Goal: Task Accomplishment & Management: Complete application form

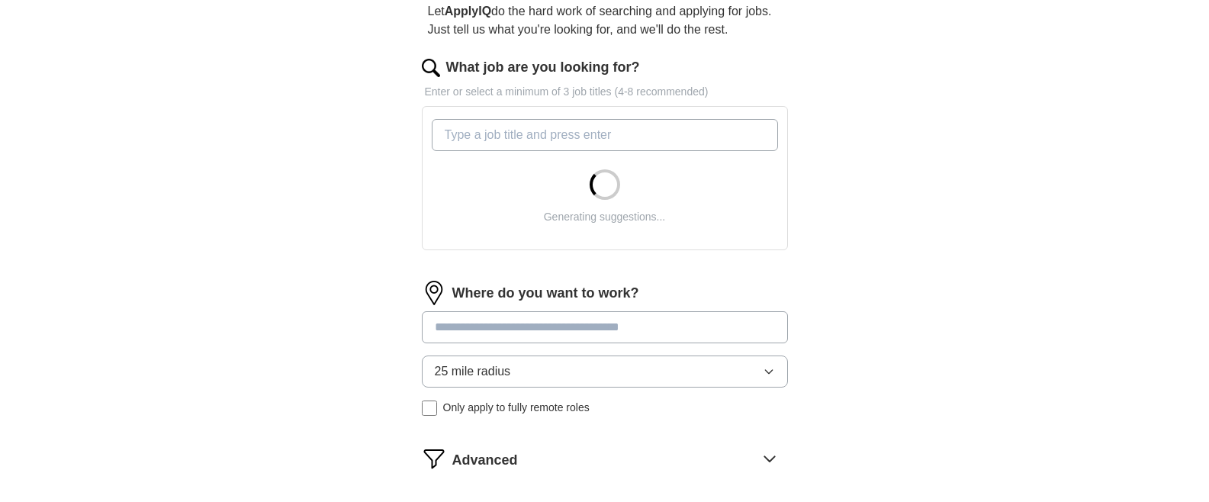
scroll to position [151, 0]
click at [664, 328] on input at bounding box center [605, 327] width 366 height 32
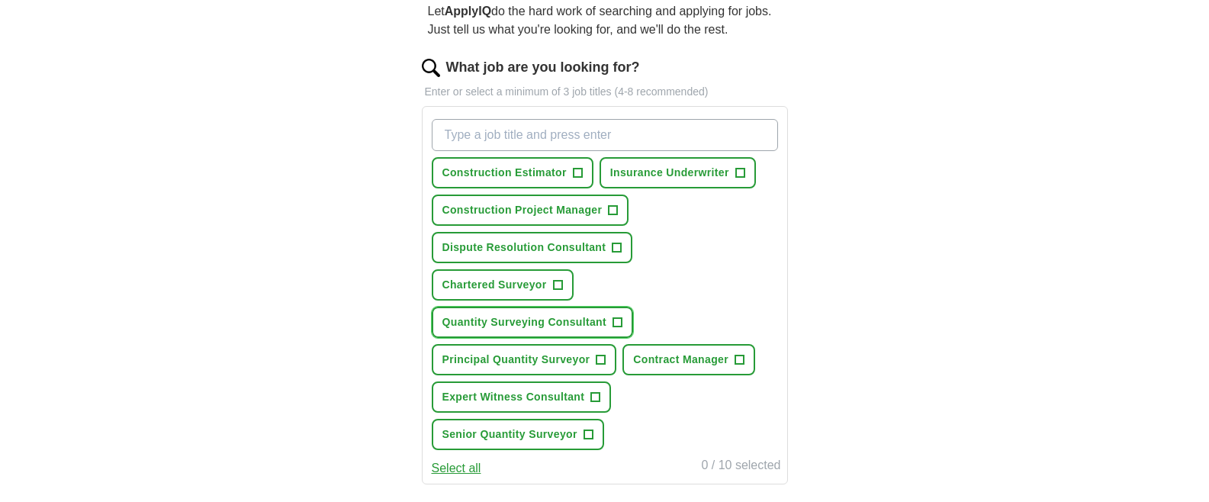
click at [520, 324] on span "Quantity Surveying Consultant" at bounding box center [524, 322] width 165 height 16
click at [508, 433] on span "Senior Quantity Surveyor" at bounding box center [509, 434] width 135 height 16
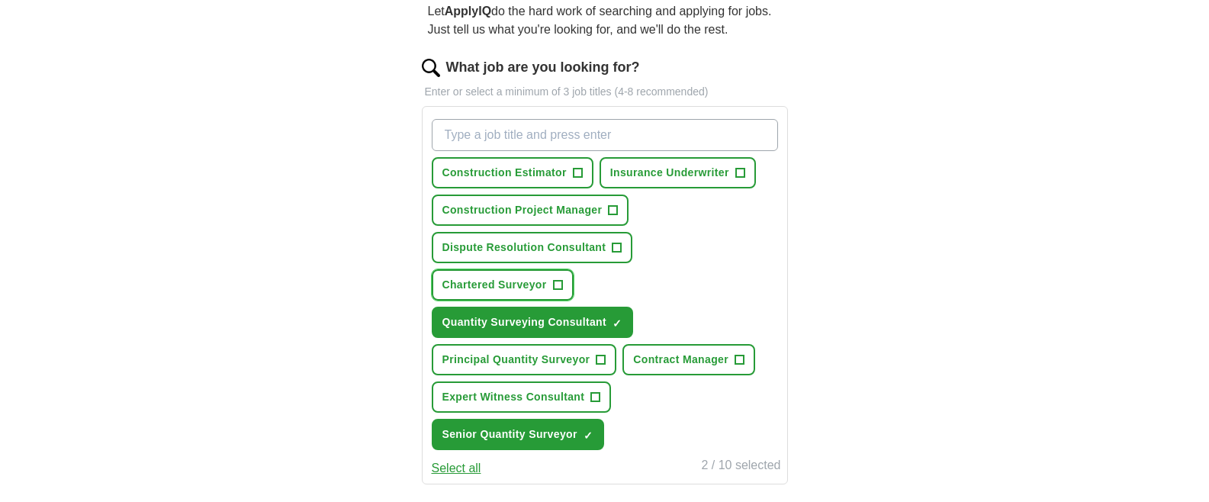
click at [487, 281] on span "Chartered Surveyor" at bounding box center [494, 285] width 104 height 16
click at [487, 242] on span "Dispute Resolution Consultant" at bounding box center [524, 247] width 164 height 16
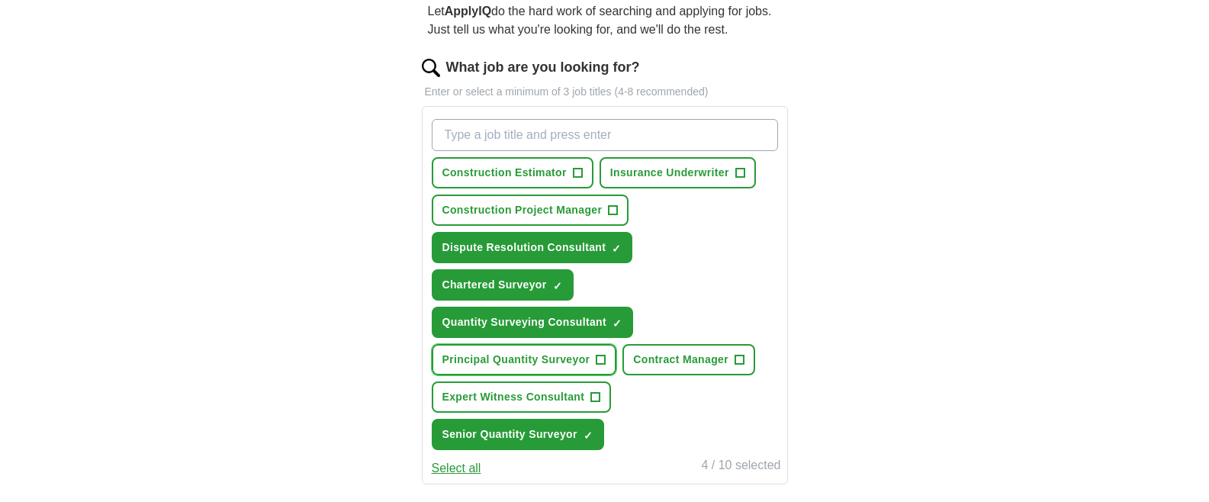
click at [510, 357] on span "Principal Quantity Surveyor" at bounding box center [516, 360] width 148 height 16
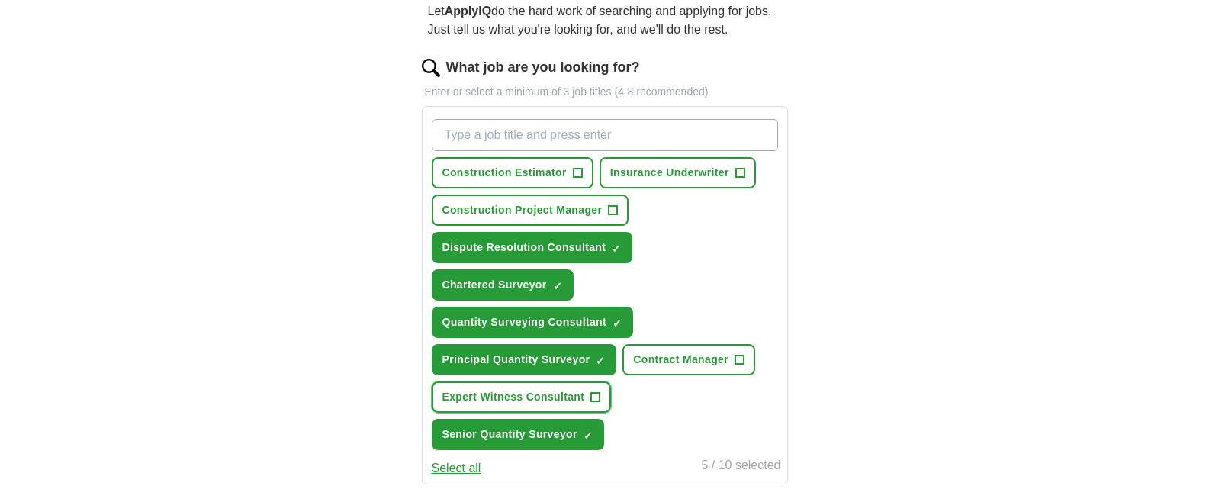
click at [502, 393] on span "Expert Witness Consultant" at bounding box center [513, 397] width 143 height 16
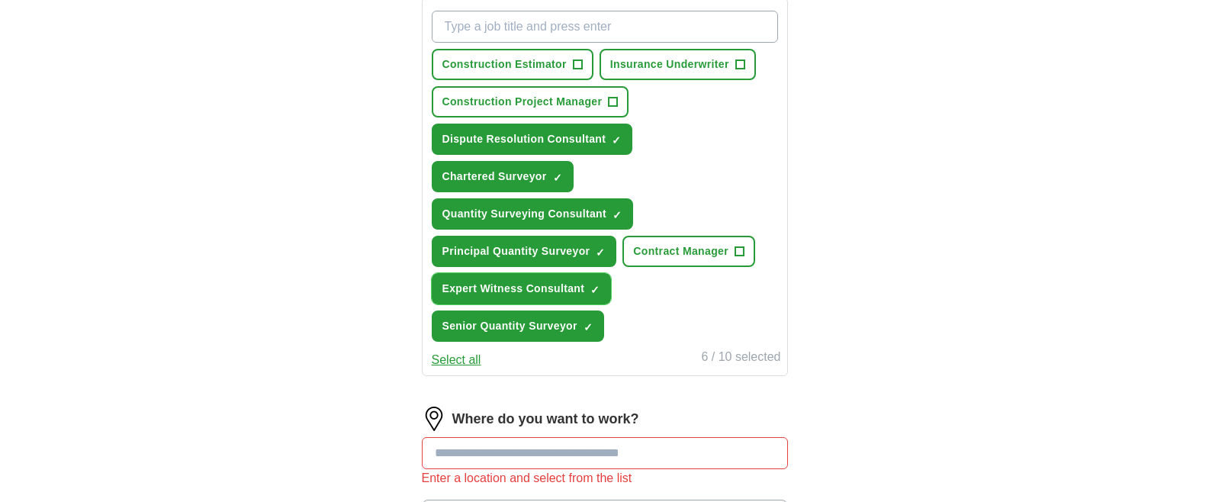
scroll to position [288, 0]
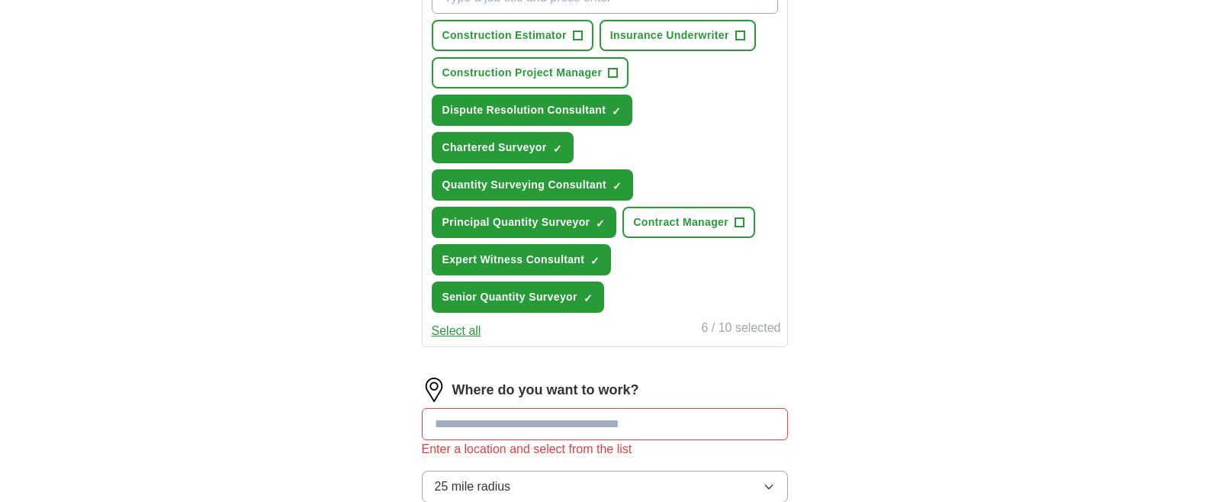
click at [696, 423] on input at bounding box center [605, 424] width 366 height 32
type input "******"
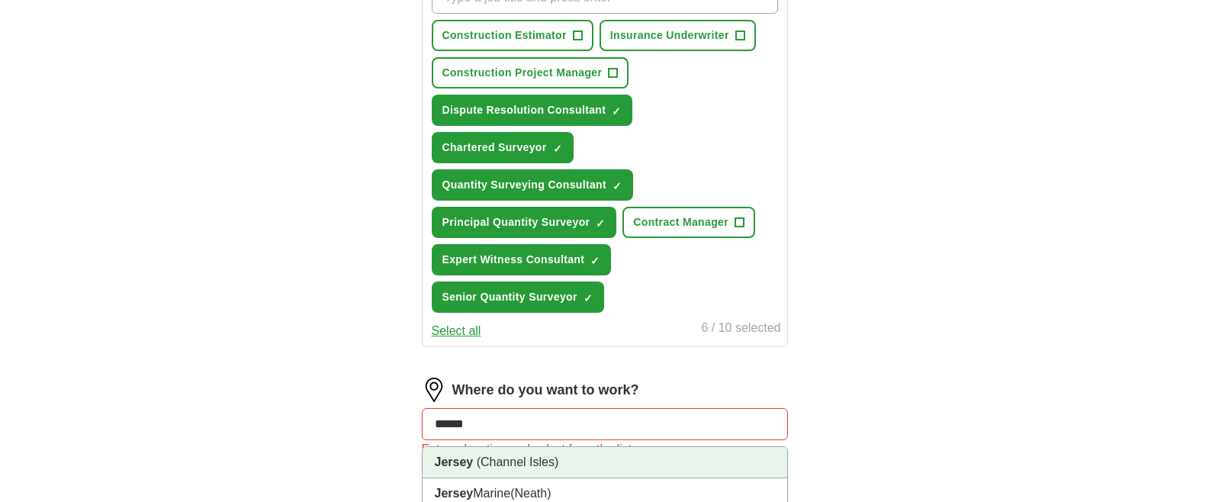
click at [496, 464] on span "(Channel Isles)" at bounding box center [518, 461] width 82 height 13
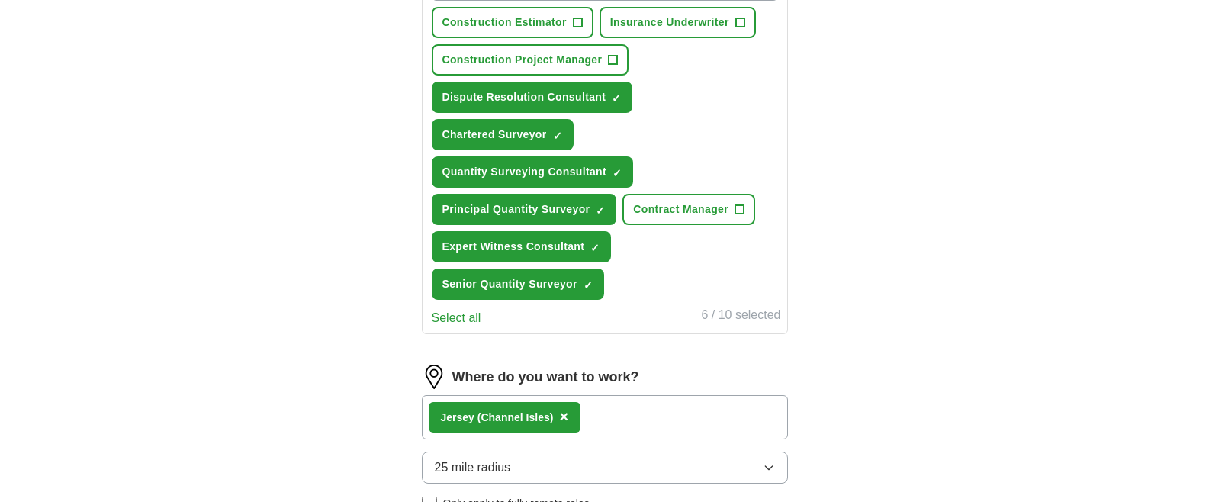
scroll to position [317, 0]
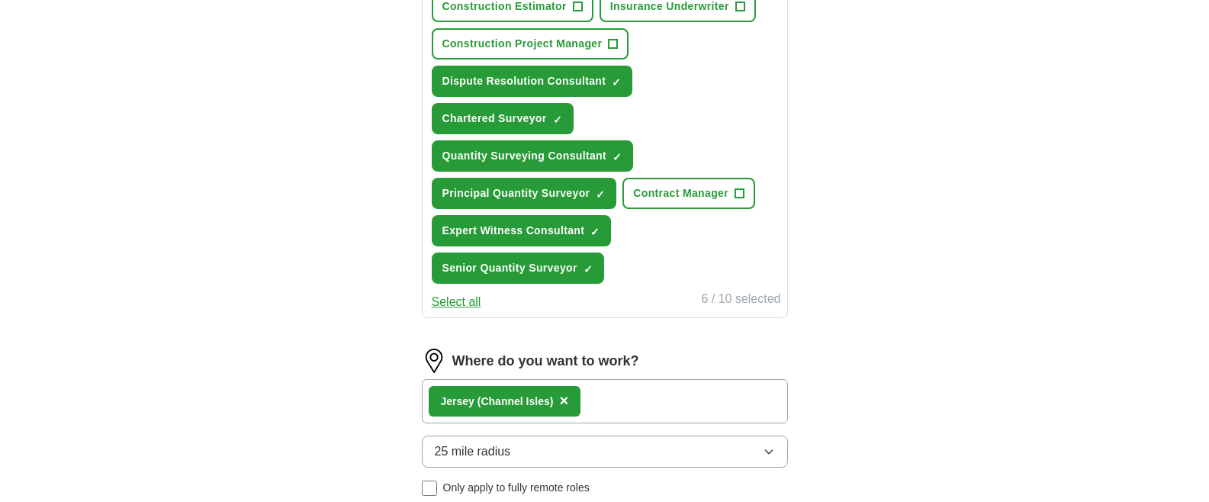
click at [484, 453] on span "25 mile radius" at bounding box center [473, 451] width 76 height 18
click at [484, 452] on span "25 mile radius" at bounding box center [473, 451] width 76 height 18
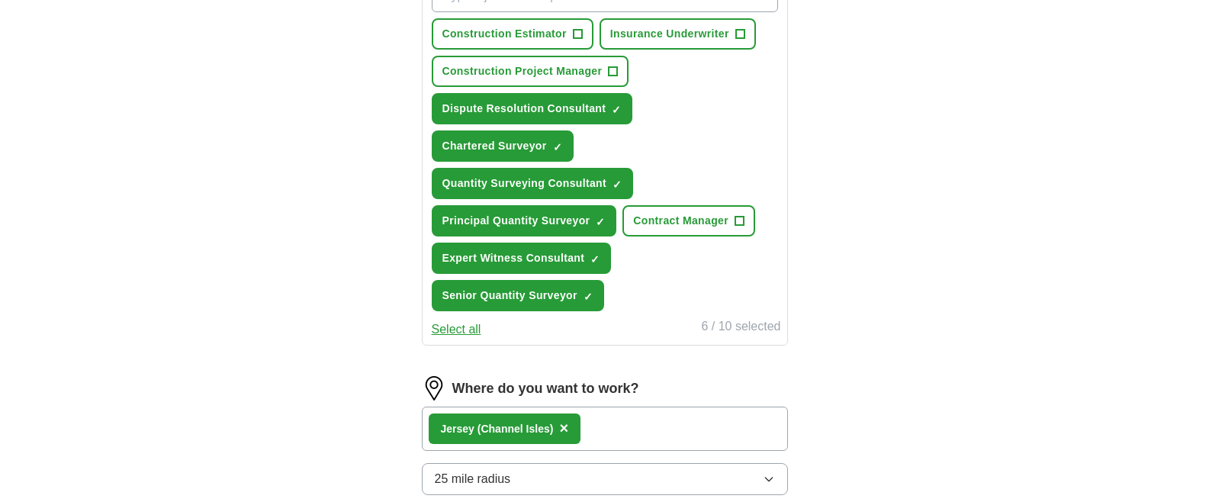
scroll to position [0, 0]
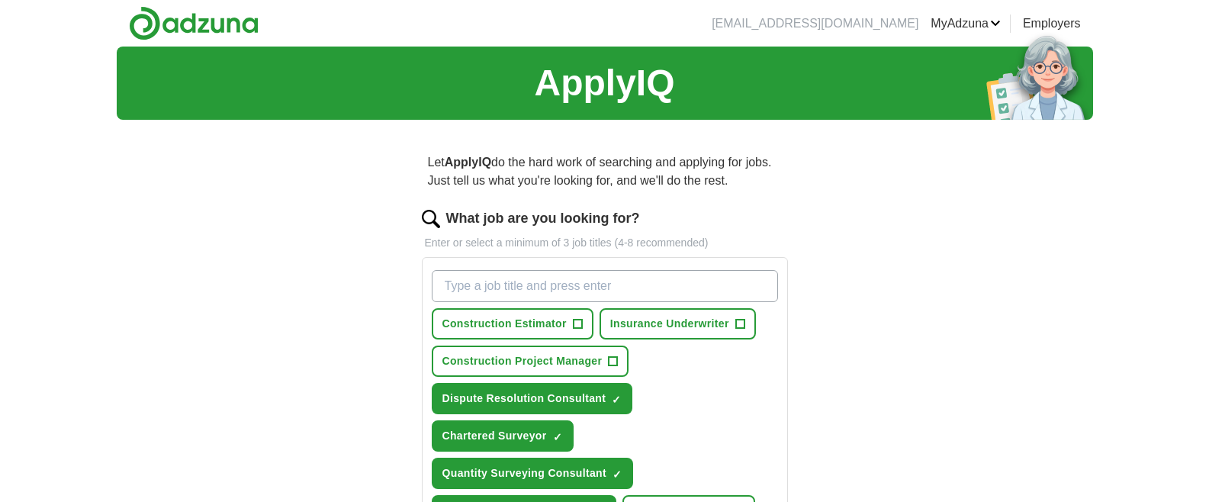
click at [557, 285] on input "What job are you looking for?" at bounding box center [605, 286] width 346 height 32
click at [731, 398] on div "Construction Estimator + Insurance Underwriter + Construction Project Manager +…" at bounding box center [605, 435] width 352 height 343
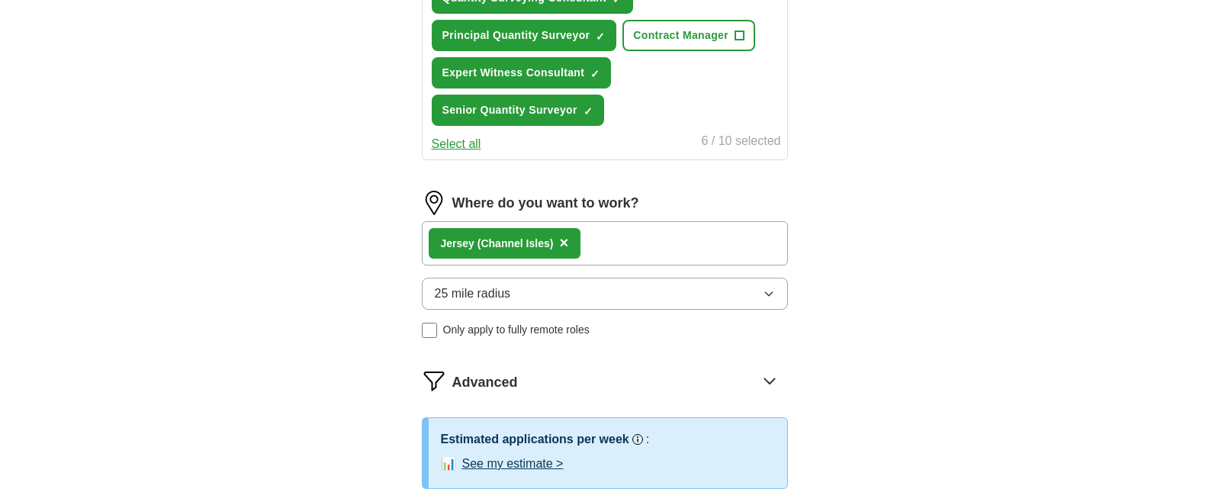
scroll to position [506, 0]
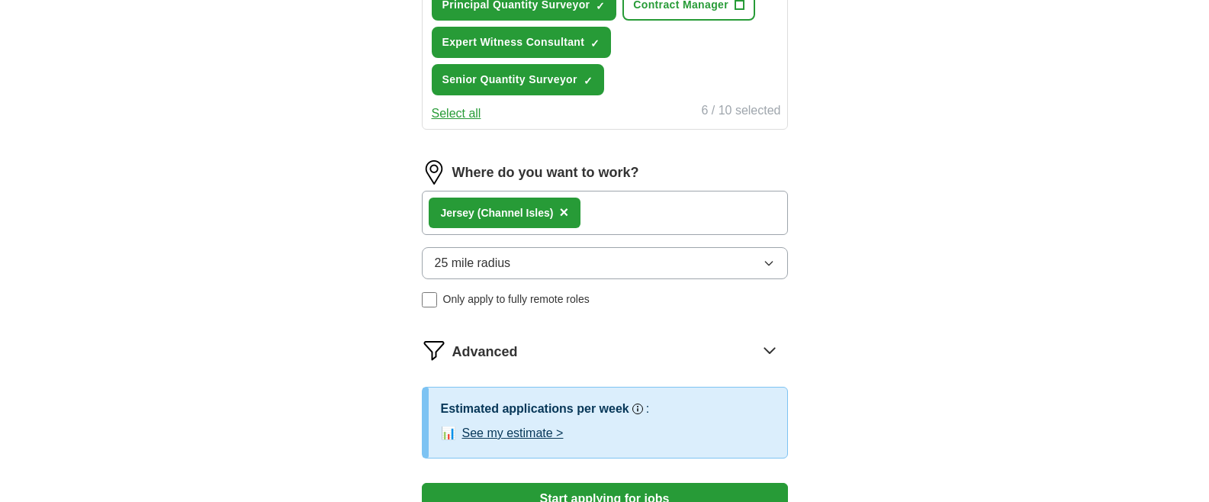
click at [770, 346] on icon at bounding box center [769, 350] width 24 height 24
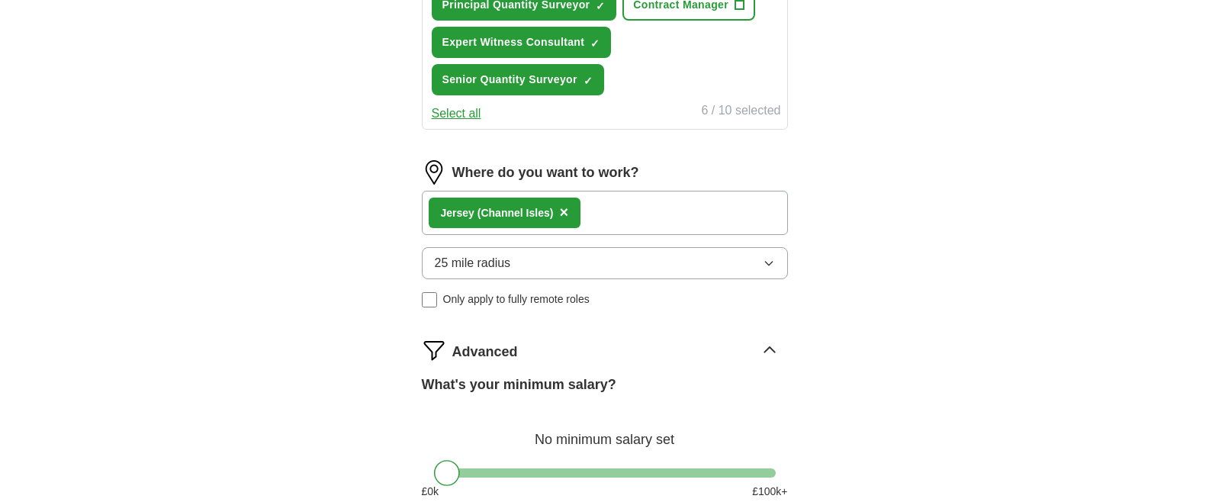
click at [707, 368] on div "Advanced What's your minimum salary? No minimum salary set £ 0 k £ 100 k+" at bounding box center [605, 425] width 366 height 174
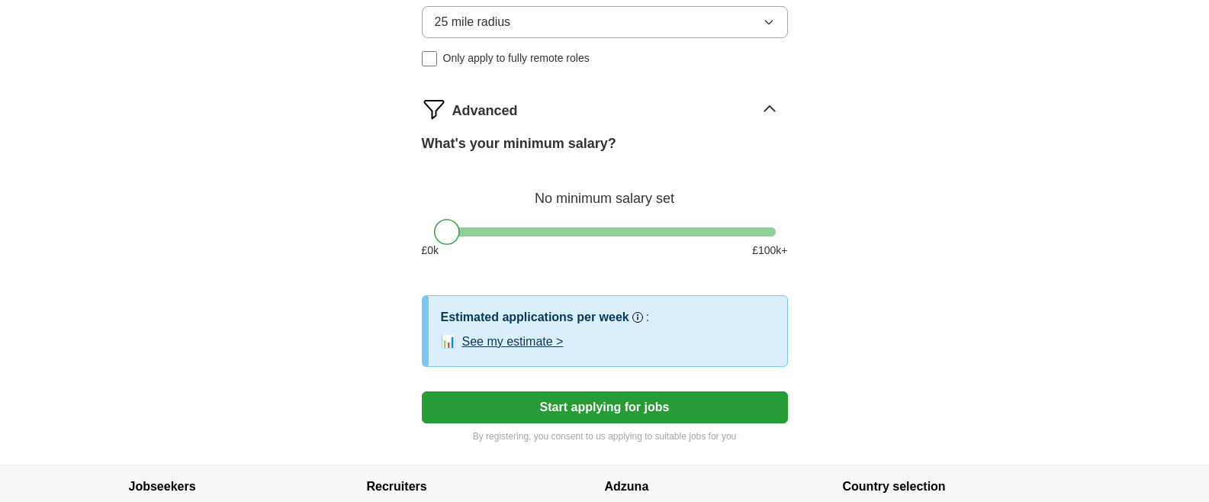
scroll to position [747, 0]
click at [661, 405] on button "Start applying for jobs" at bounding box center [605, 407] width 366 height 32
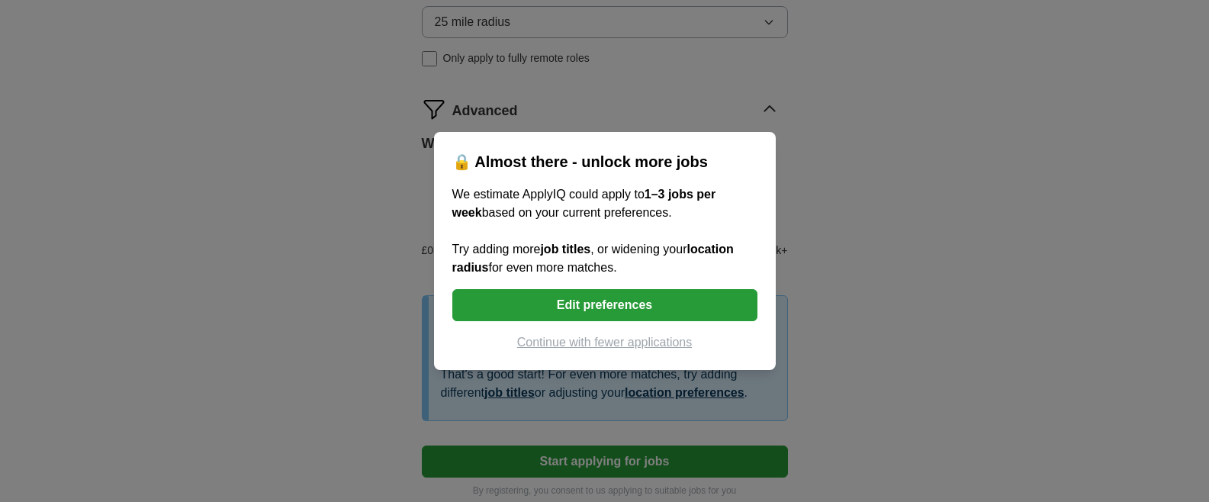
click at [644, 304] on button "Edit preferences" at bounding box center [604, 305] width 305 height 32
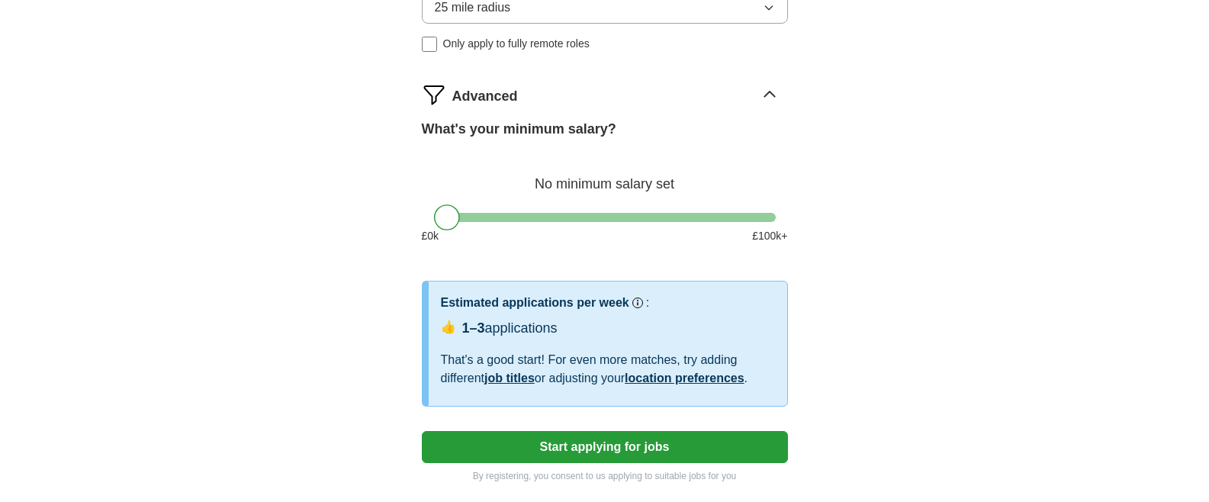
scroll to position [454, 0]
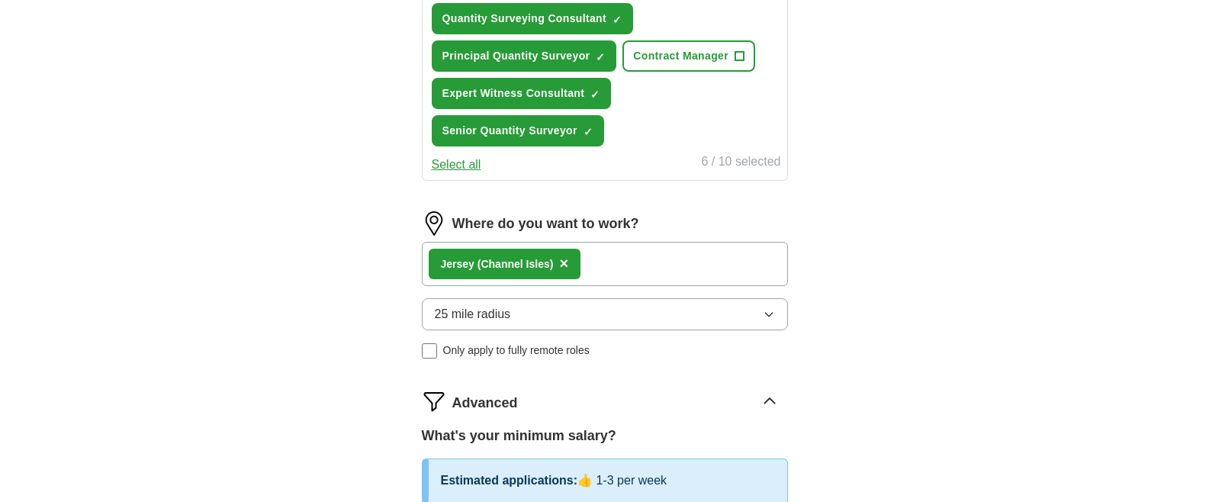
click at [683, 303] on button "25 mile radius" at bounding box center [605, 314] width 366 height 32
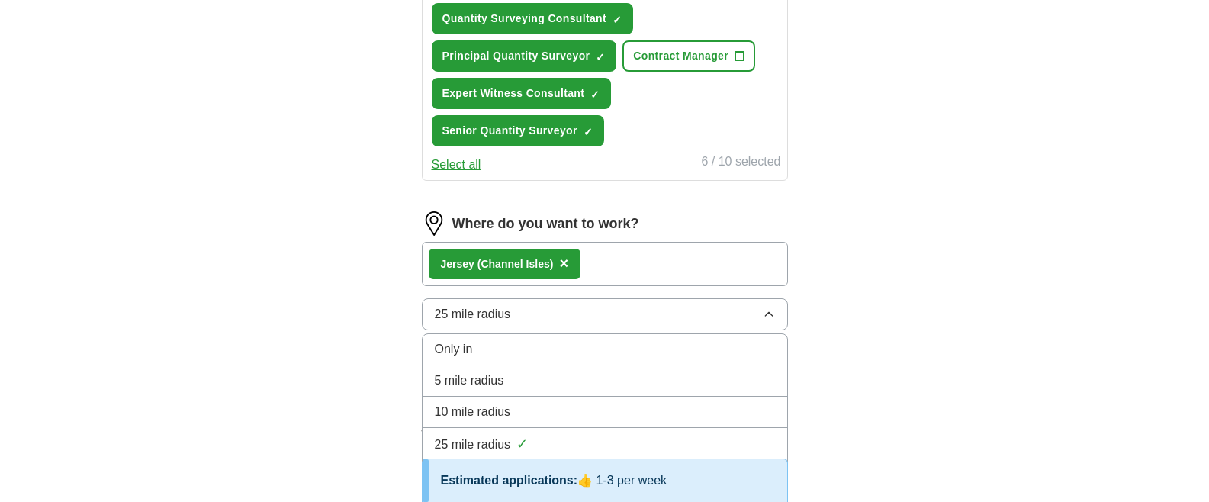
click at [658, 353] on div "Only in" at bounding box center [605, 349] width 340 height 18
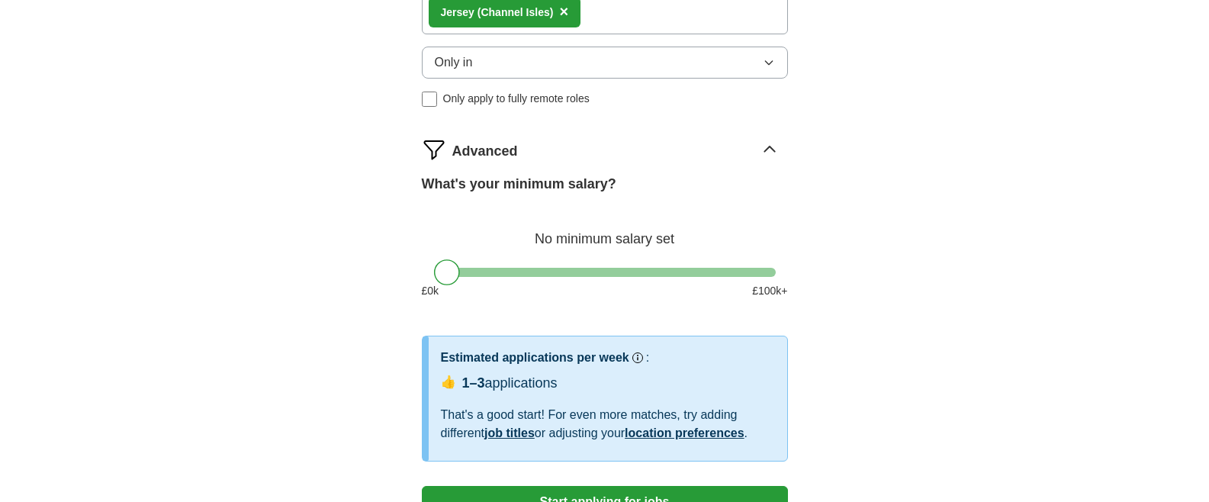
scroll to position [846, 0]
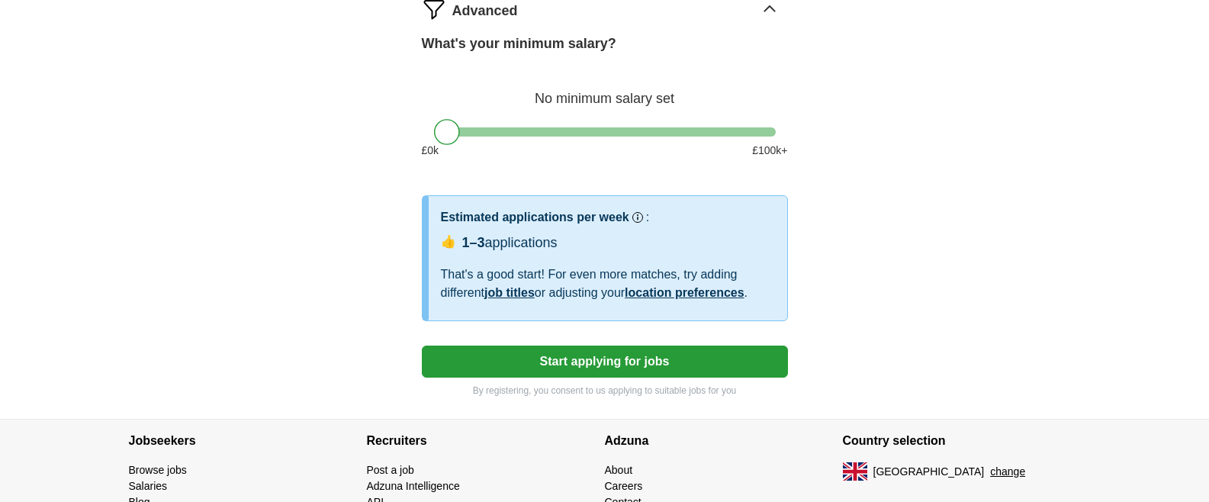
click at [545, 128] on div at bounding box center [605, 131] width 342 height 9
drag, startPoint x: 550, startPoint y: 129, endPoint x: 573, endPoint y: 128, distance: 22.9
click at [573, 128] on div at bounding box center [567, 132] width 26 height 26
click at [614, 366] on button "Start applying for jobs" at bounding box center [605, 361] width 366 height 32
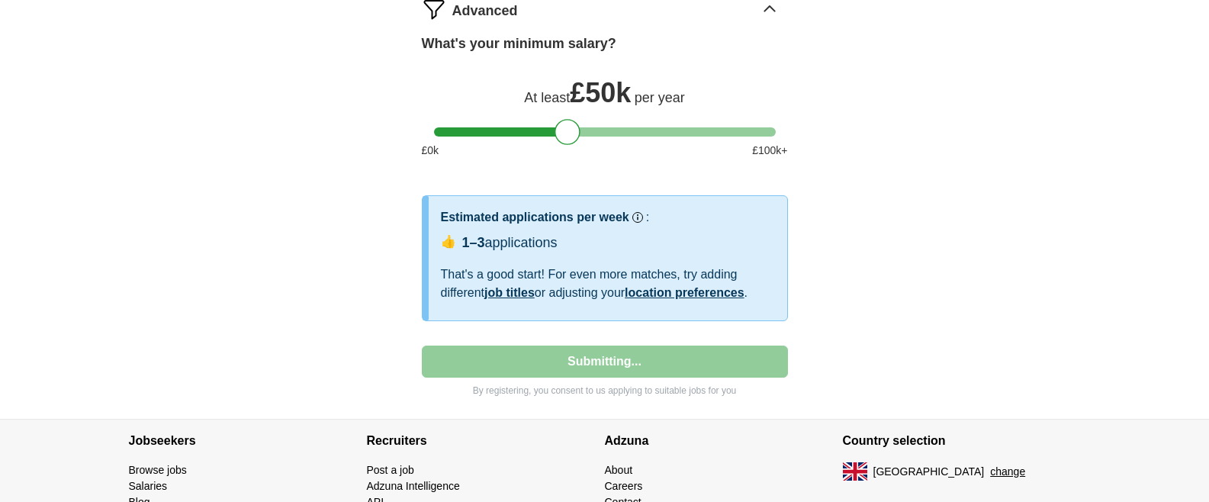
select select "**"
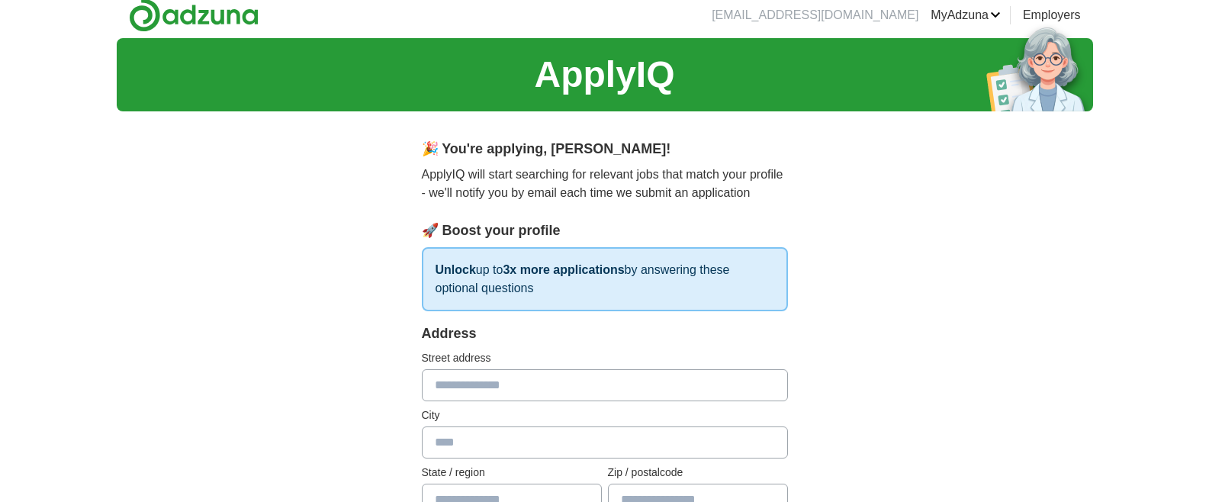
scroll to position [0, 0]
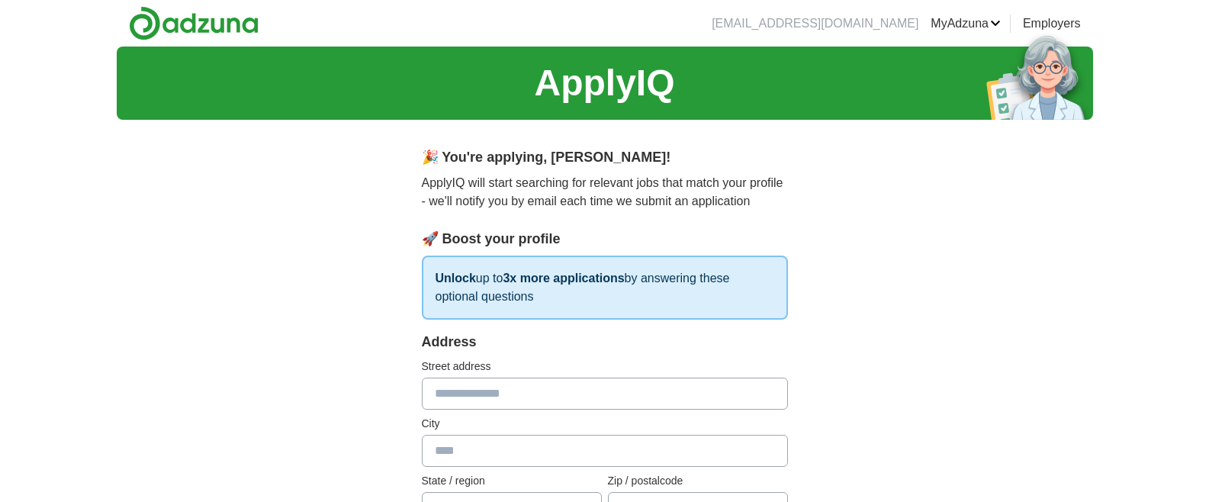
click at [557, 394] on input "text" at bounding box center [605, 393] width 366 height 32
type input "*******"
type input "**********"
type input "******"
type input "*******"
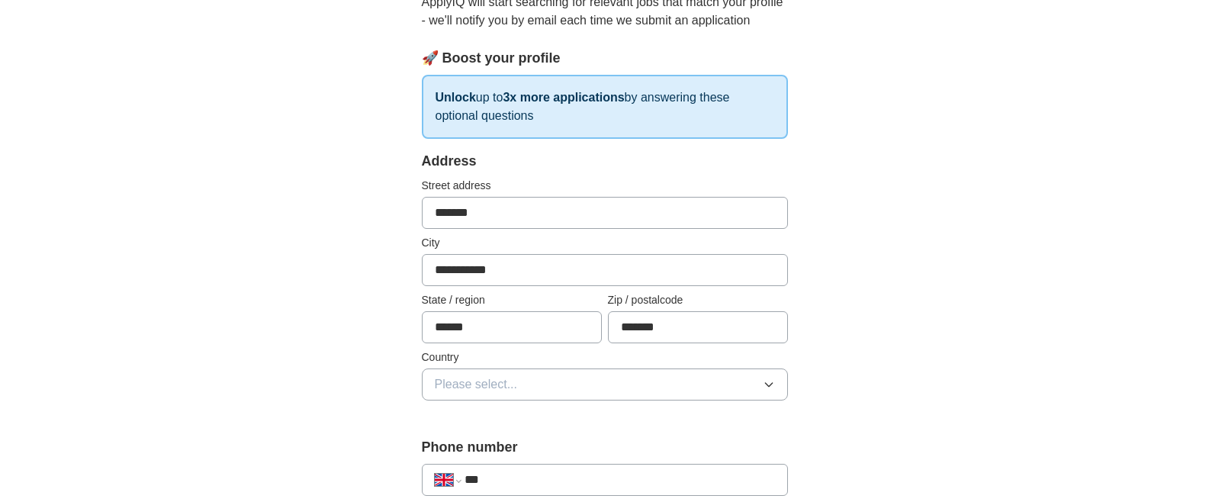
scroll to position [205, 0]
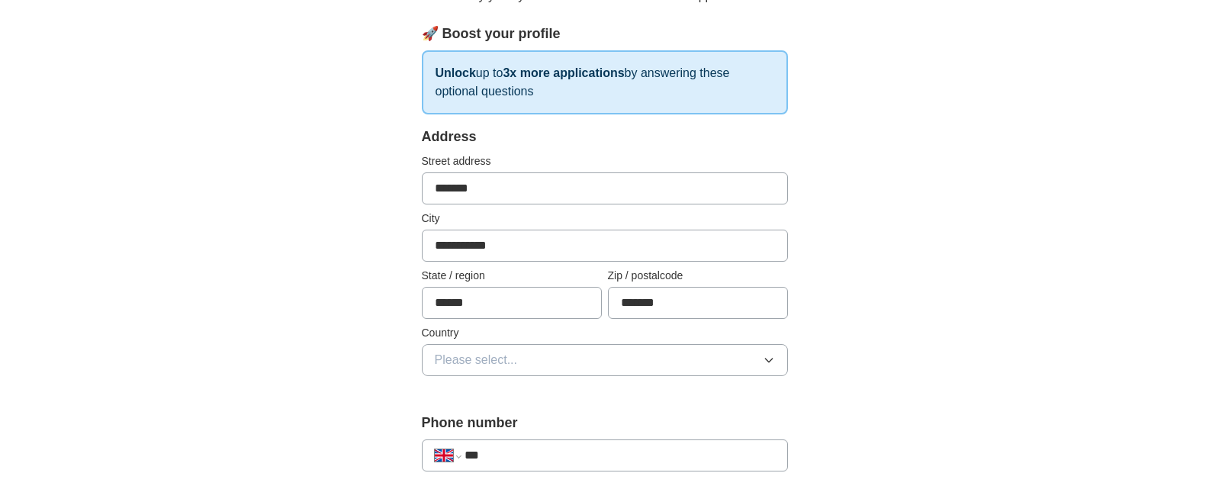
click at [659, 361] on button "Please select..." at bounding box center [605, 360] width 366 height 32
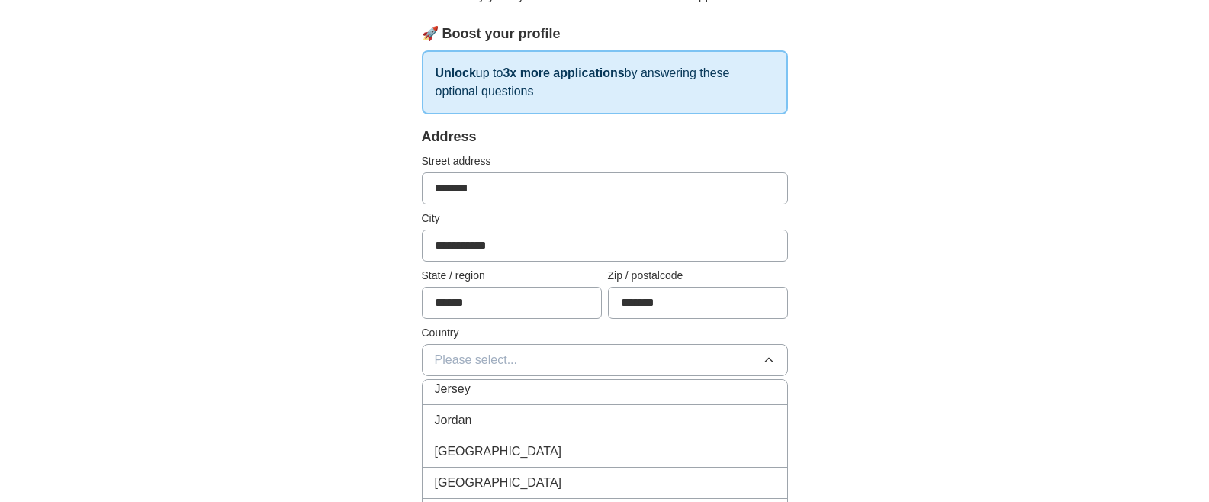
scroll to position [3507, 0]
click at [595, 394] on div "Jersey" at bounding box center [605, 390] width 340 height 18
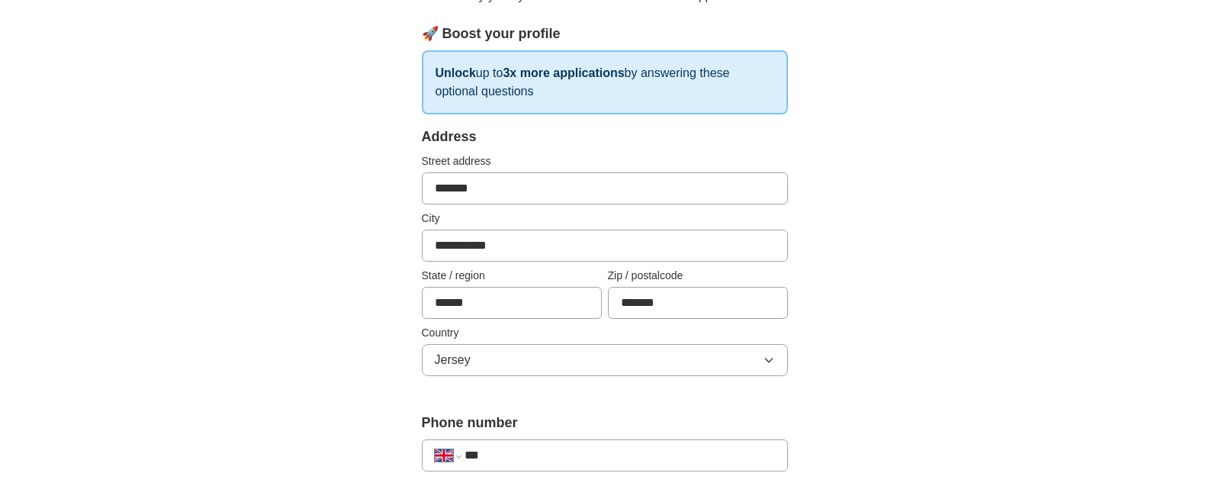
click at [677, 444] on div "**********" at bounding box center [605, 455] width 366 height 32
click at [670, 451] on input "***" at bounding box center [619, 455] width 310 height 18
type input "**********"
select select "**"
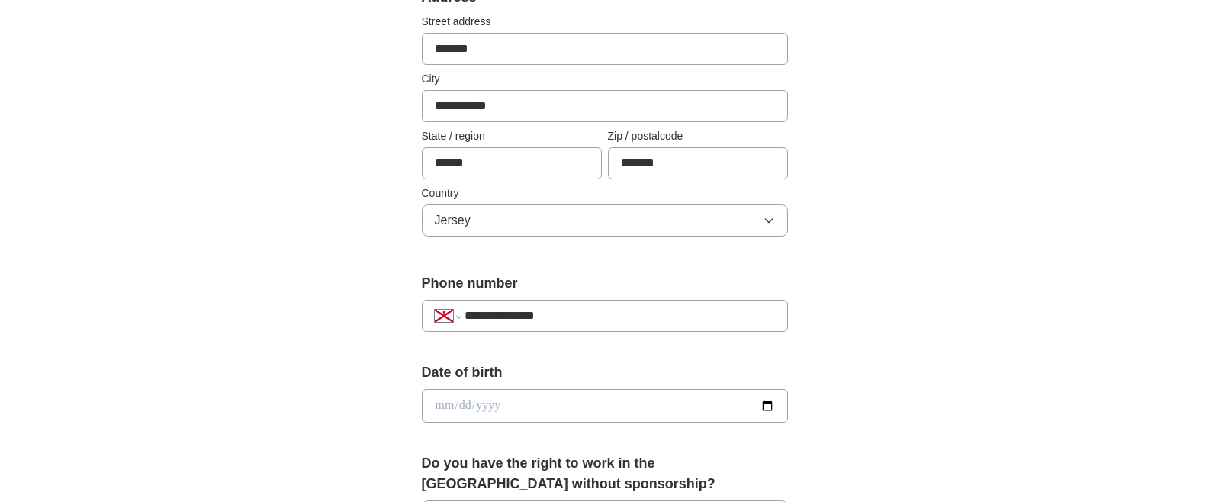
scroll to position [345, 0]
click at [706, 412] on input "date" at bounding box center [605, 405] width 366 height 34
type input "**********"
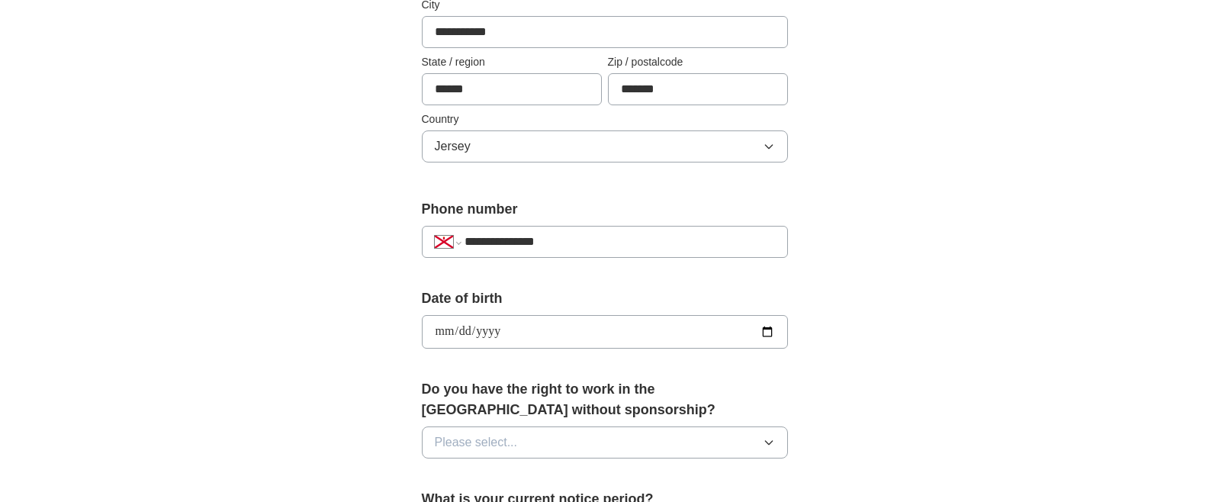
scroll to position [528, 0]
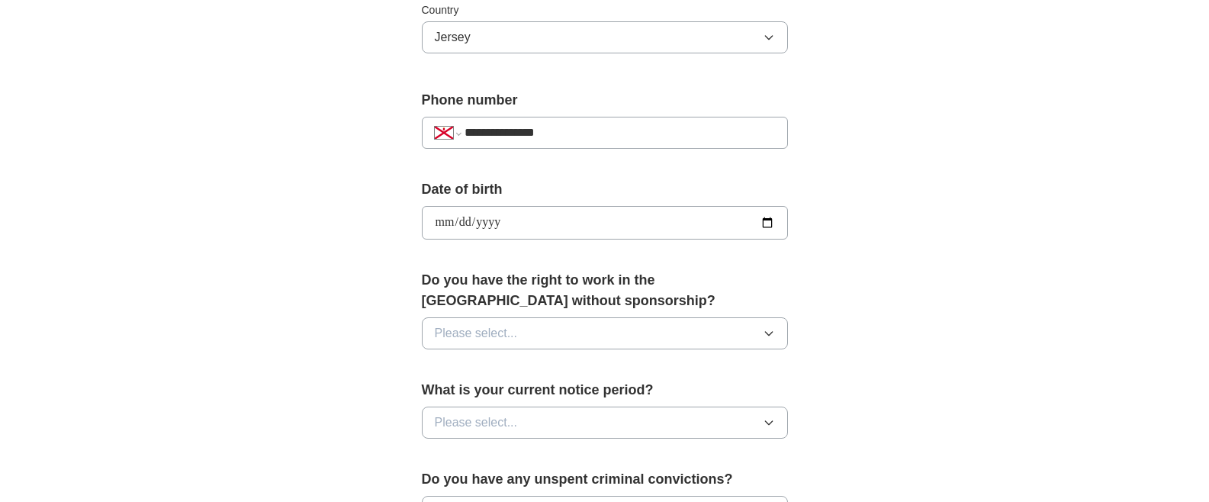
click at [642, 328] on button "Please select..." at bounding box center [605, 333] width 366 height 32
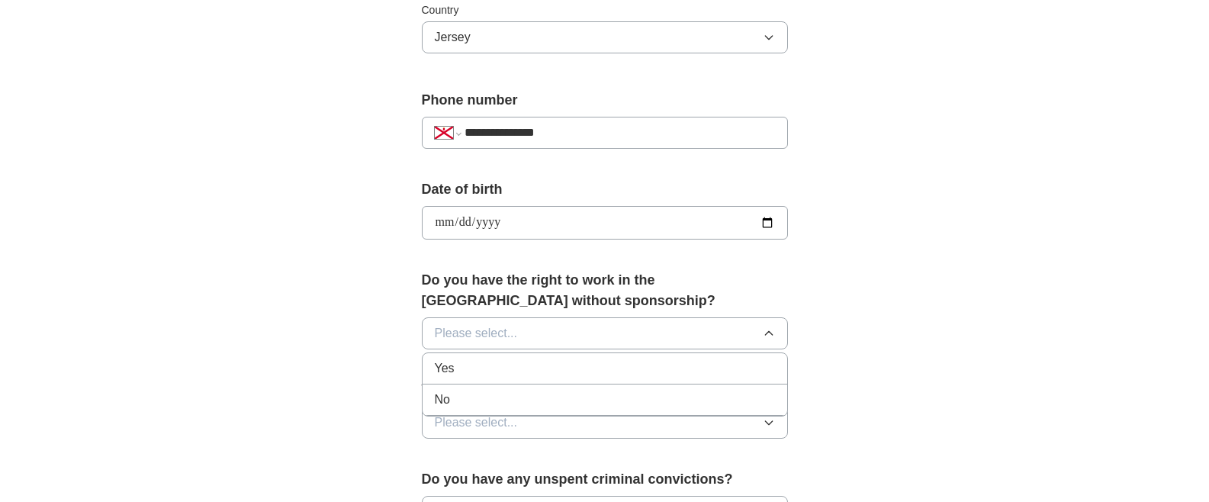
click at [535, 359] on div "Yes" at bounding box center [605, 368] width 340 height 18
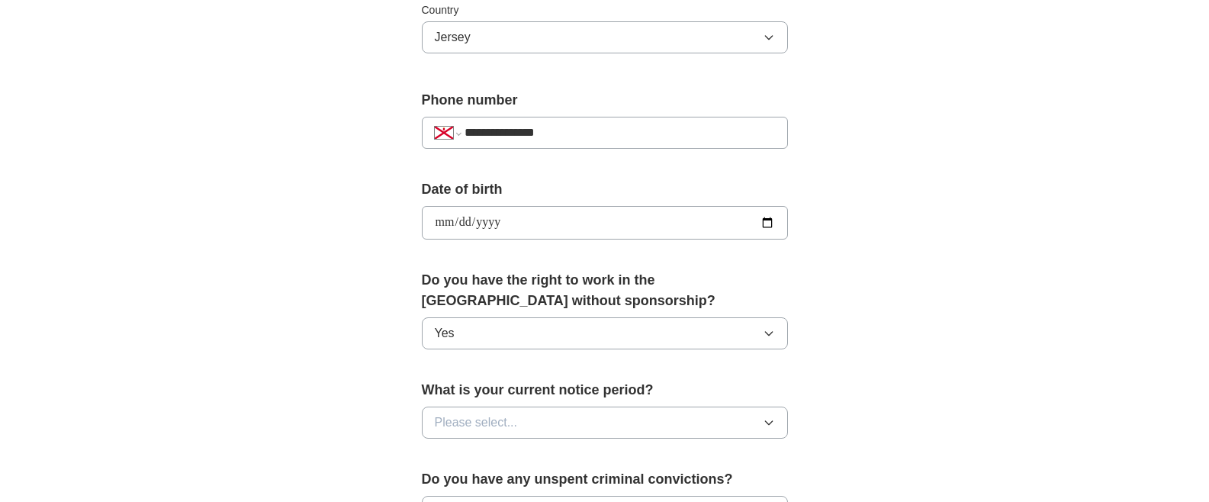
click at [536, 420] on button "Please select..." at bounding box center [605, 422] width 366 height 32
click at [522, 453] on div "None" at bounding box center [605, 457] width 340 height 18
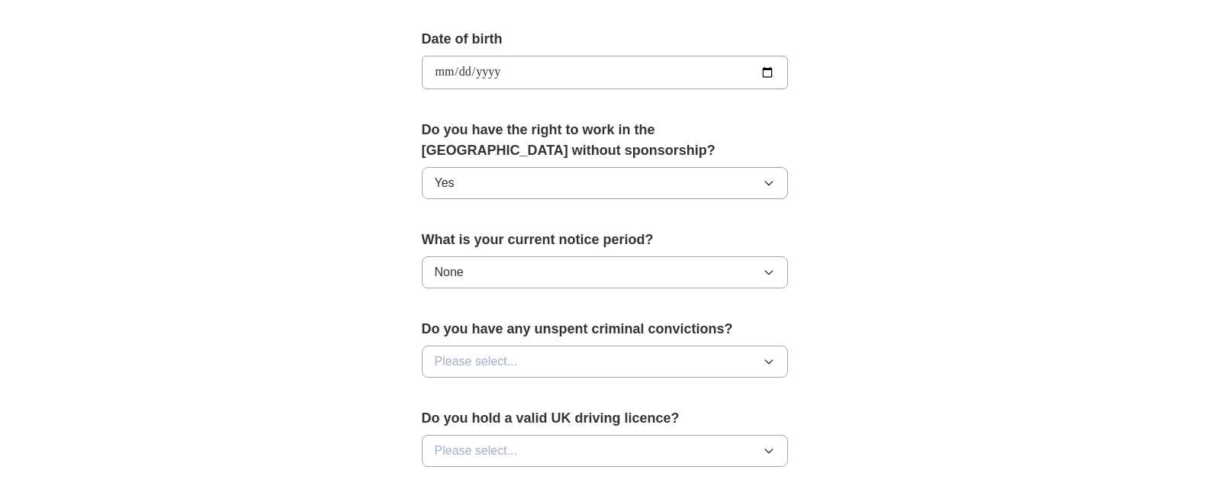
scroll to position [679, 0]
click at [571, 349] on button "Please select..." at bounding box center [605, 360] width 366 height 32
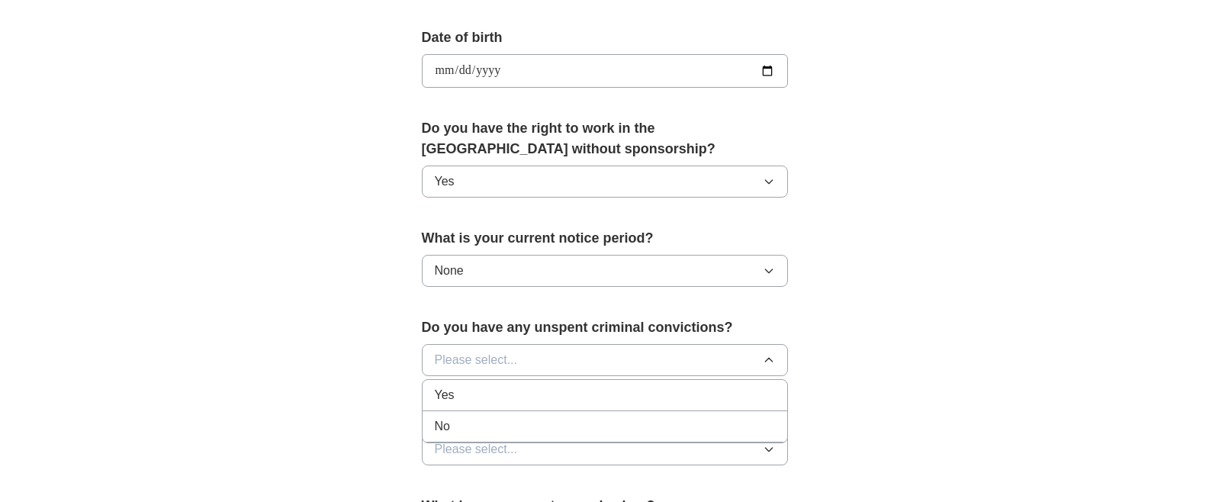
click at [512, 426] on div "No" at bounding box center [605, 426] width 340 height 18
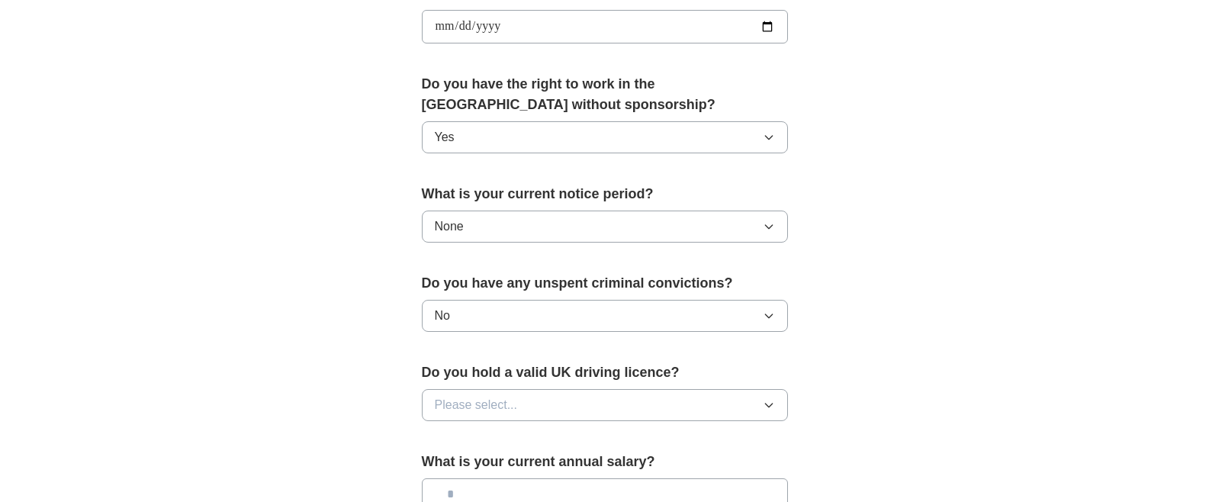
scroll to position [811, 0]
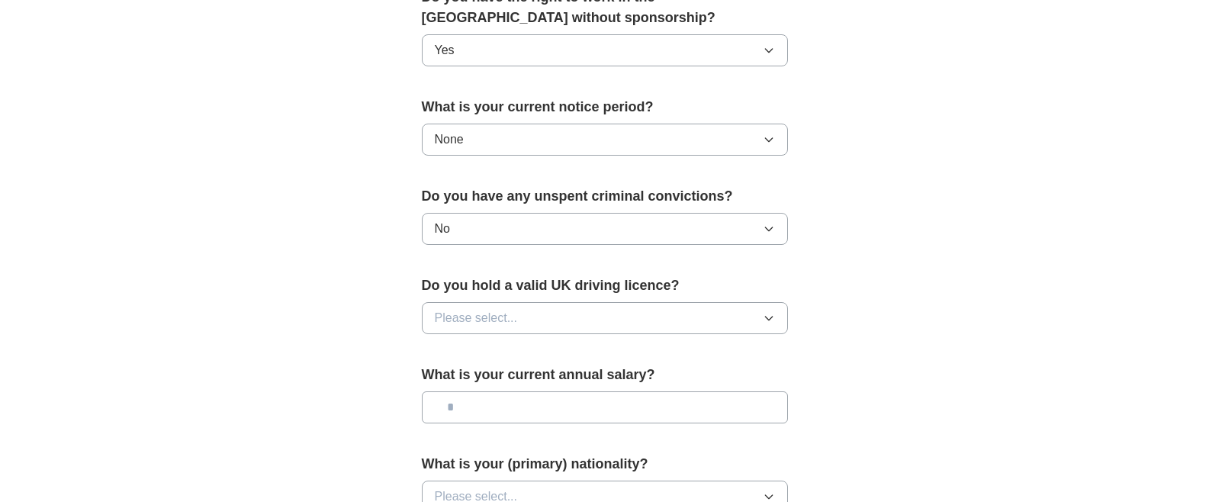
click at [551, 307] on button "Please select..." at bounding box center [605, 318] width 366 height 32
click at [486, 355] on div "Yes" at bounding box center [605, 353] width 340 height 18
click at [509, 410] on input "text" at bounding box center [605, 407] width 366 height 32
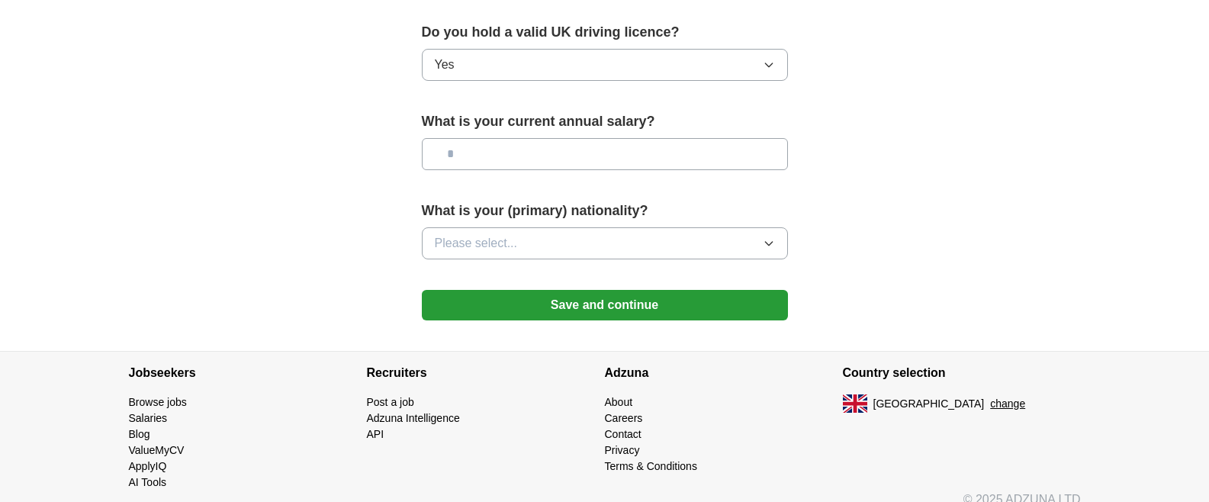
scroll to position [1065, 0]
click at [560, 239] on button "Please select..." at bounding box center [605, 242] width 366 height 32
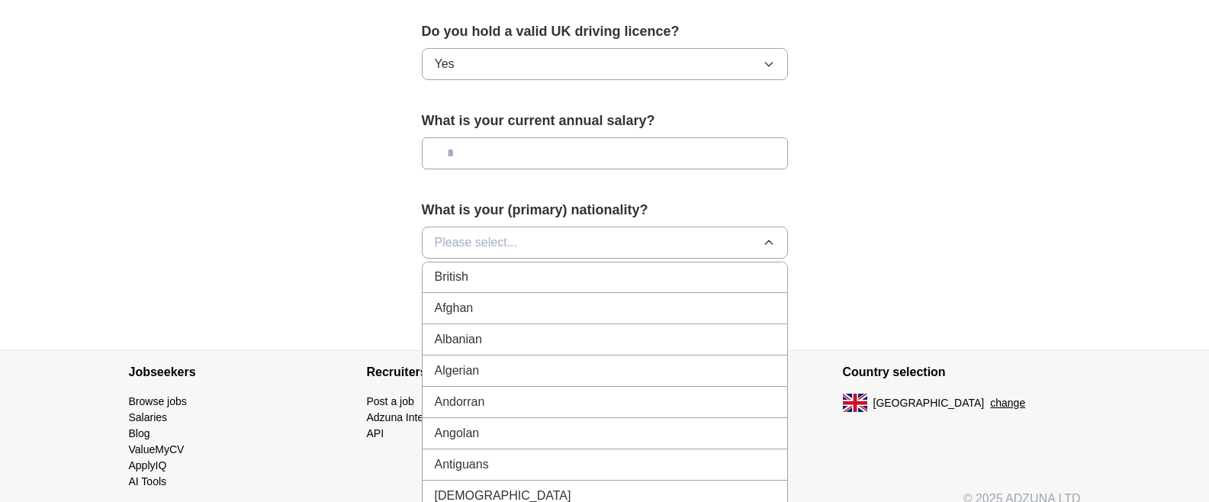
scroll to position [0, 0]
click at [560, 318] on li "British" at bounding box center [604, 309] width 365 height 31
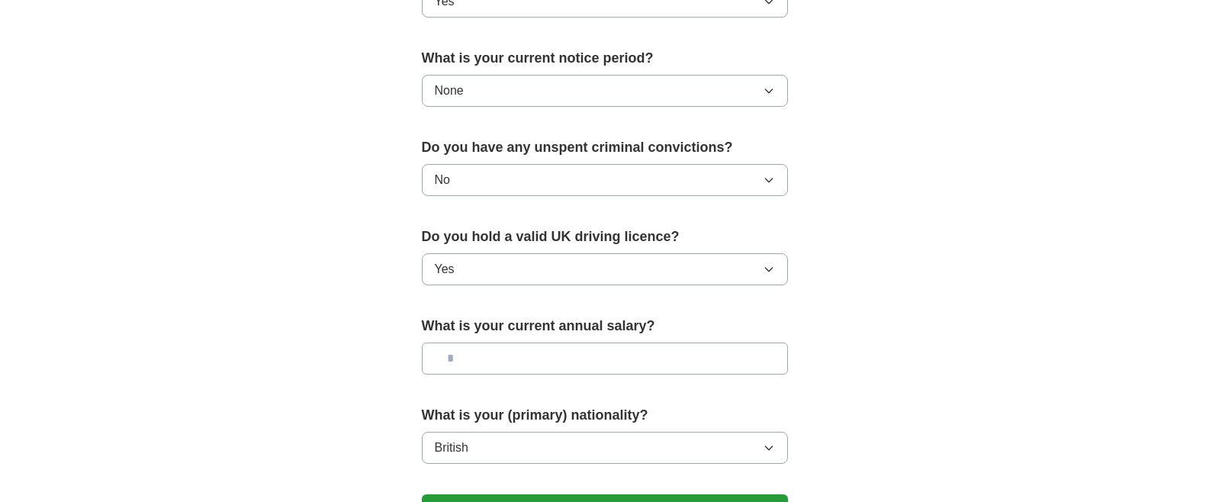
scroll to position [1083, 0]
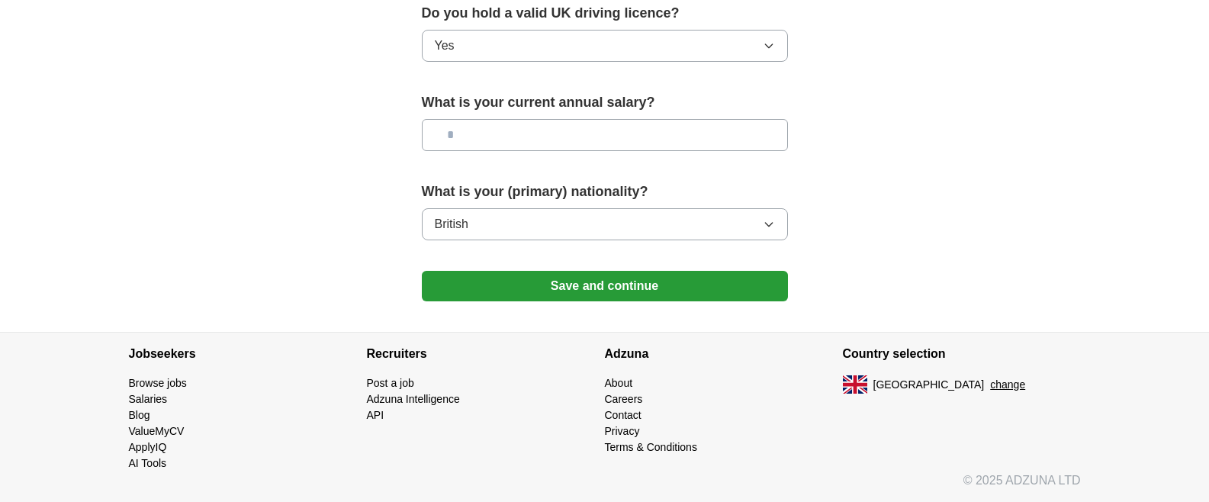
click at [627, 279] on button "Save and continue" at bounding box center [605, 286] width 366 height 31
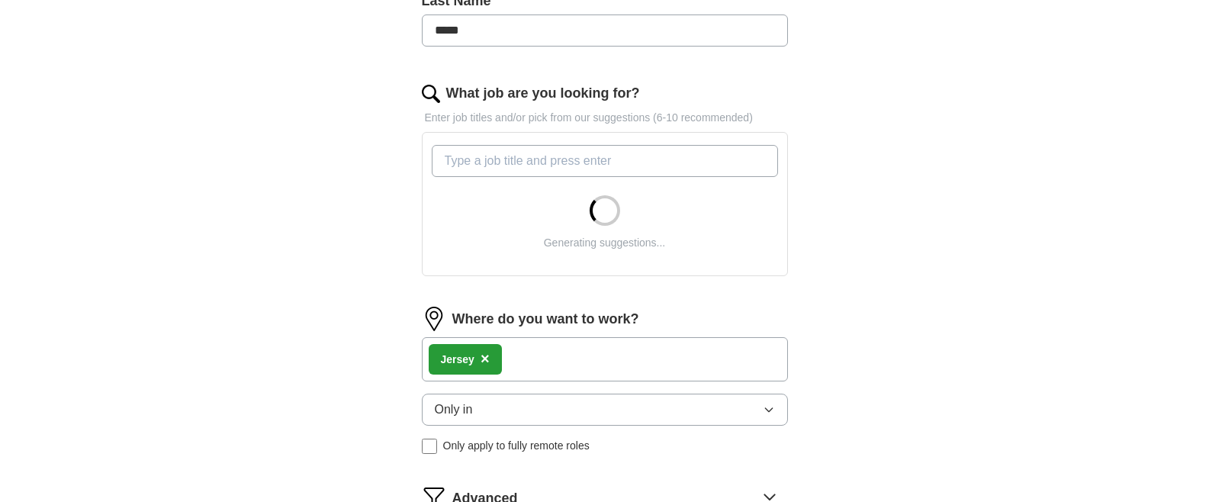
scroll to position [434, 0]
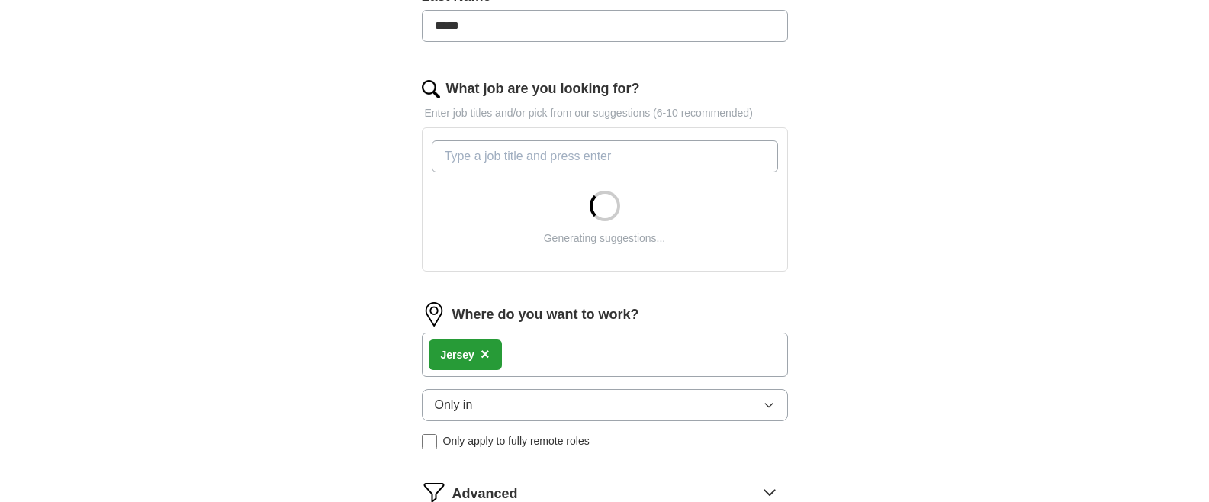
click at [482, 353] on span "×" at bounding box center [484, 353] width 9 height 17
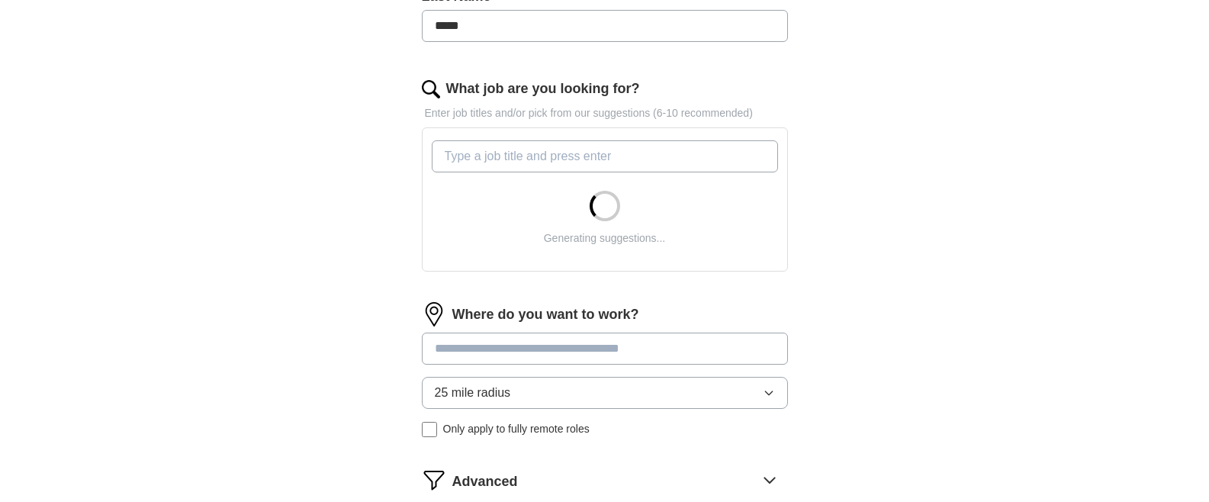
click at [662, 348] on input at bounding box center [605, 348] width 366 height 32
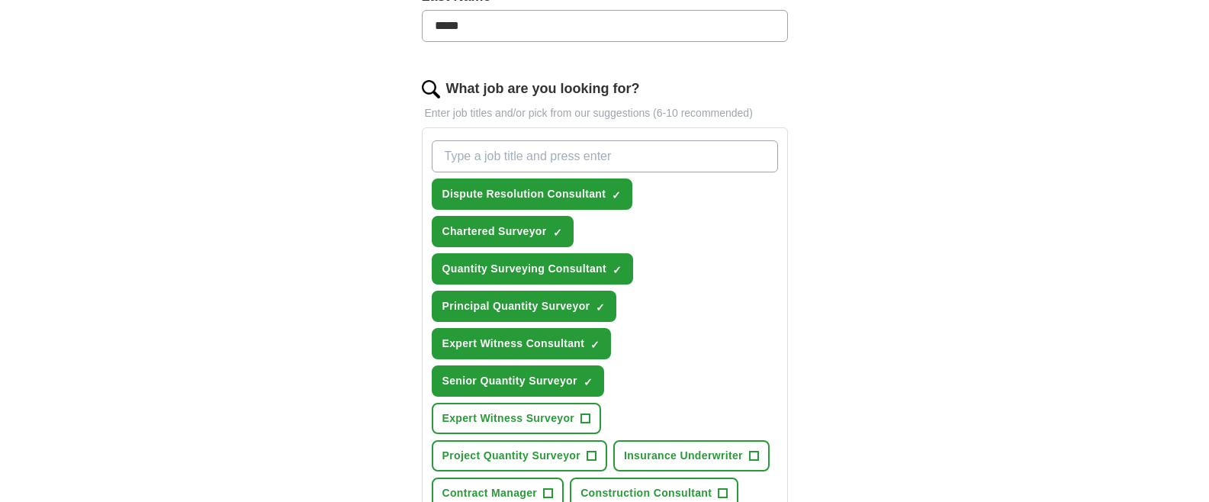
scroll to position [559, 0]
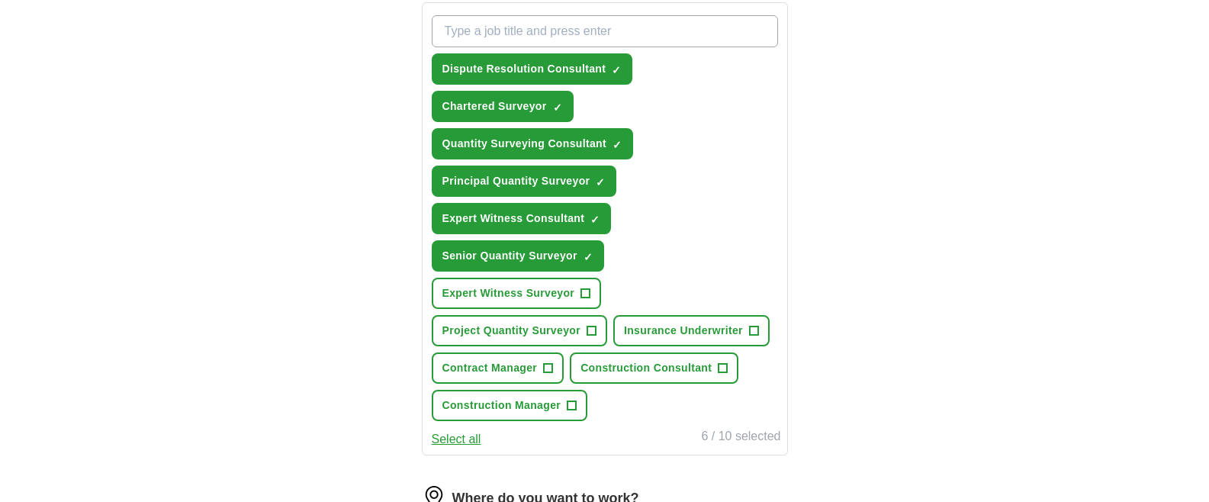
type input "**********"
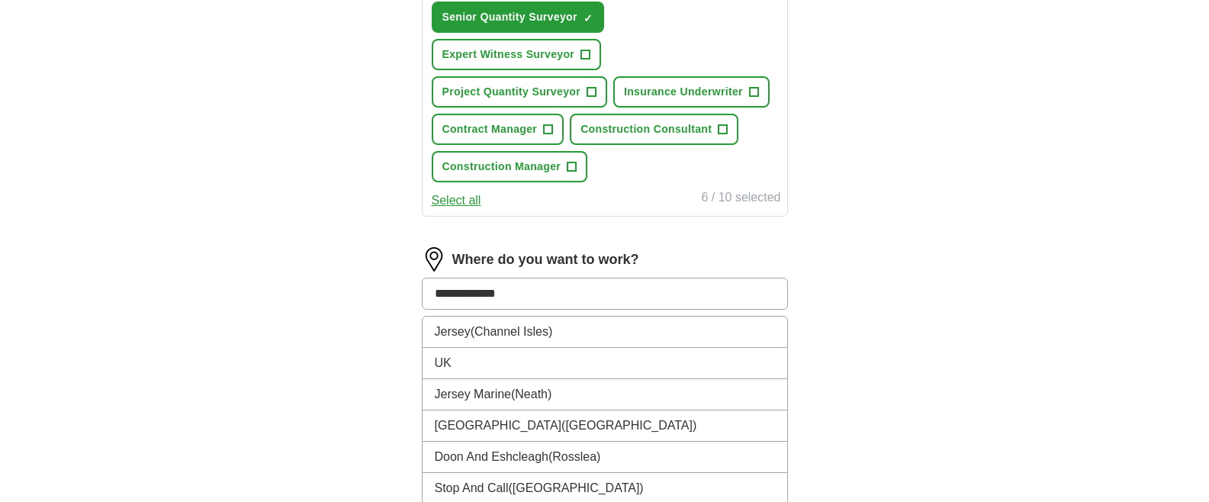
scroll to position [798, 0]
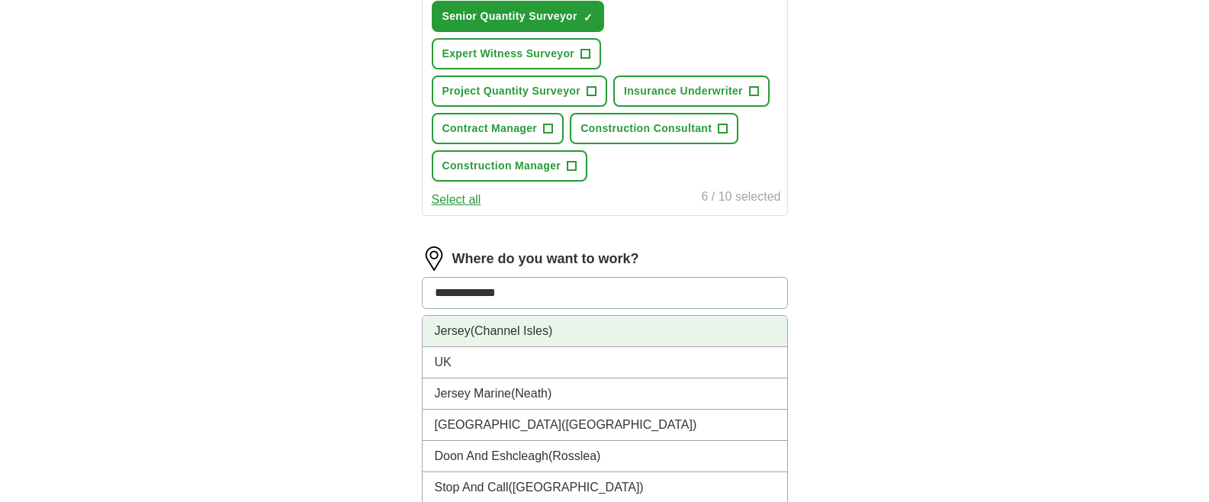
click at [559, 316] on li "Jersey (Channel Isles)" at bounding box center [604, 331] width 365 height 31
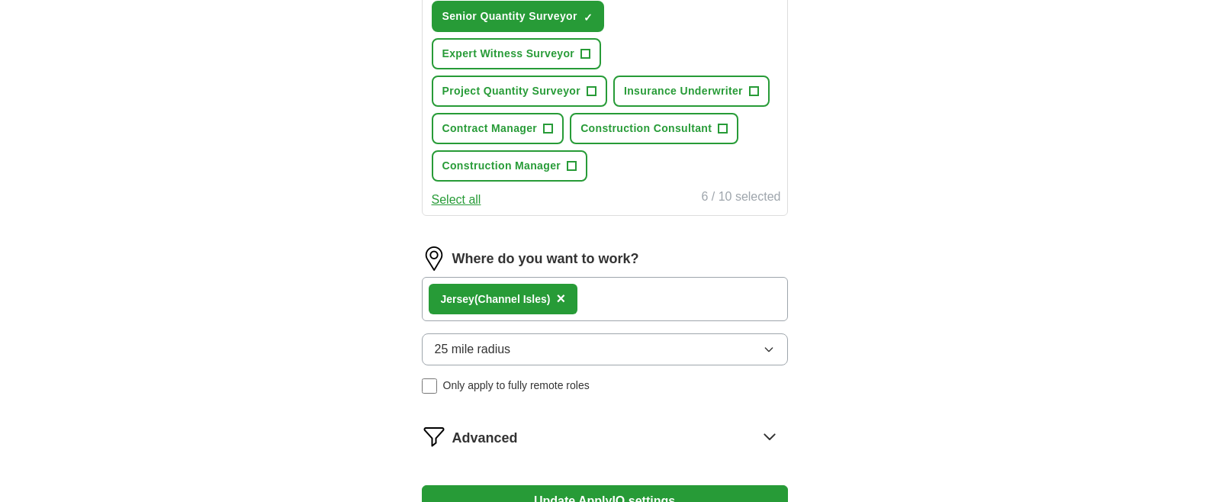
click at [640, 277] on div "Jersey (Channel Isles) ×" at bounding box center [605, 299] width 366 height 44
click at [612, 277] on div "Jersey (Channel Isles) ×" at bounding box center [605, 299] width 366 height 44
click at [565, 290] on span "×" at bounding box center [560, 298] width 9 height 17
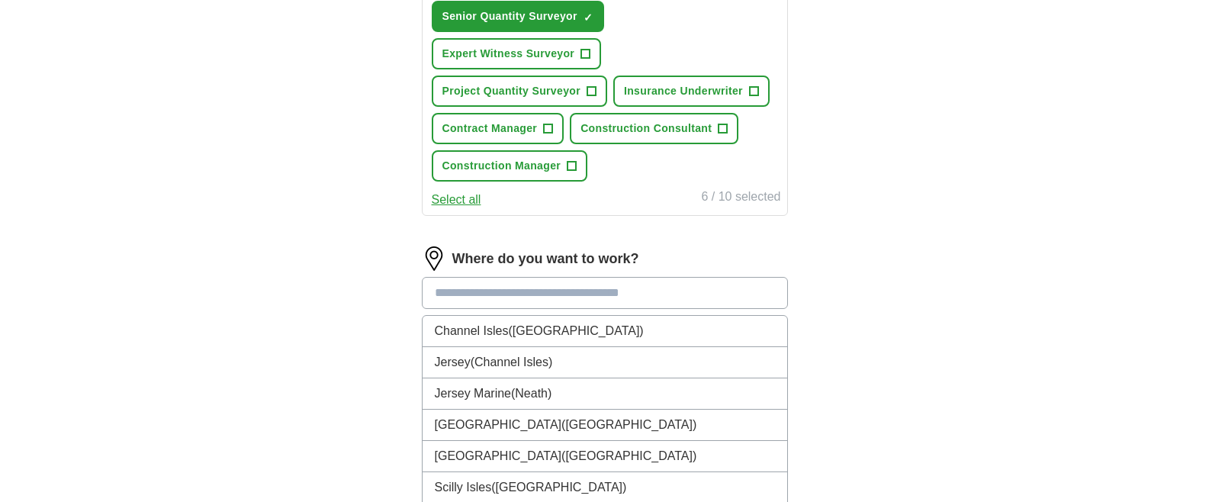
click at [509, 277] on input at bounding box center [605, 293] width 366 height 32
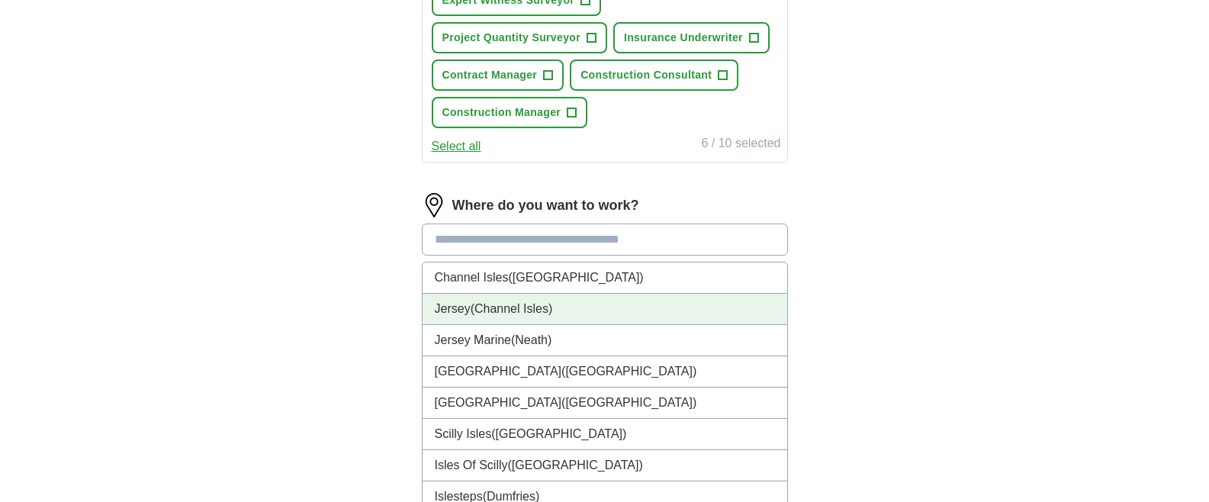
scroll to position [852, 0]
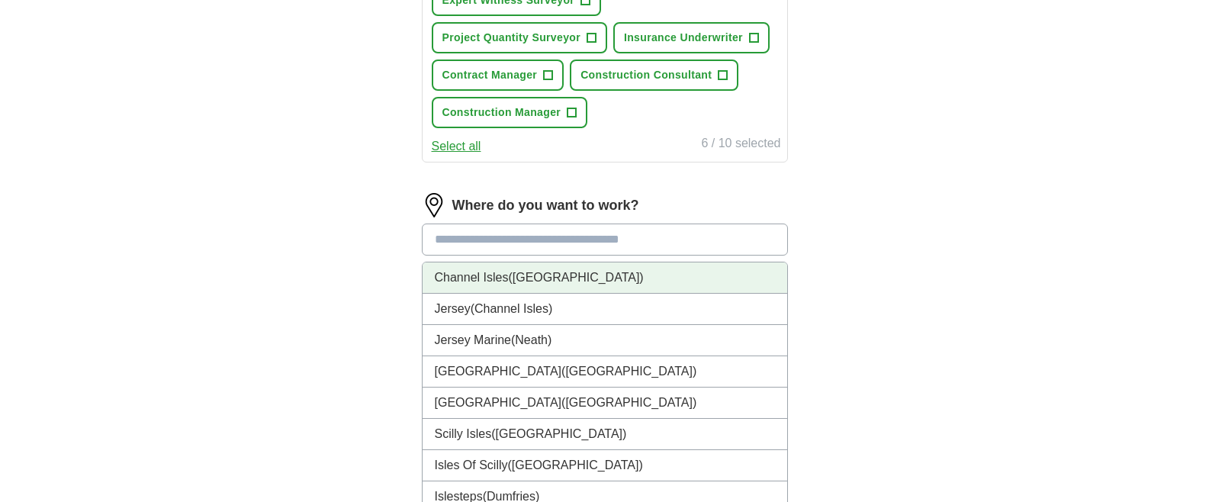
click at [480, 262] on li "Channel Isles (UK)" at bounding box center [604, 277] width 365 height 31
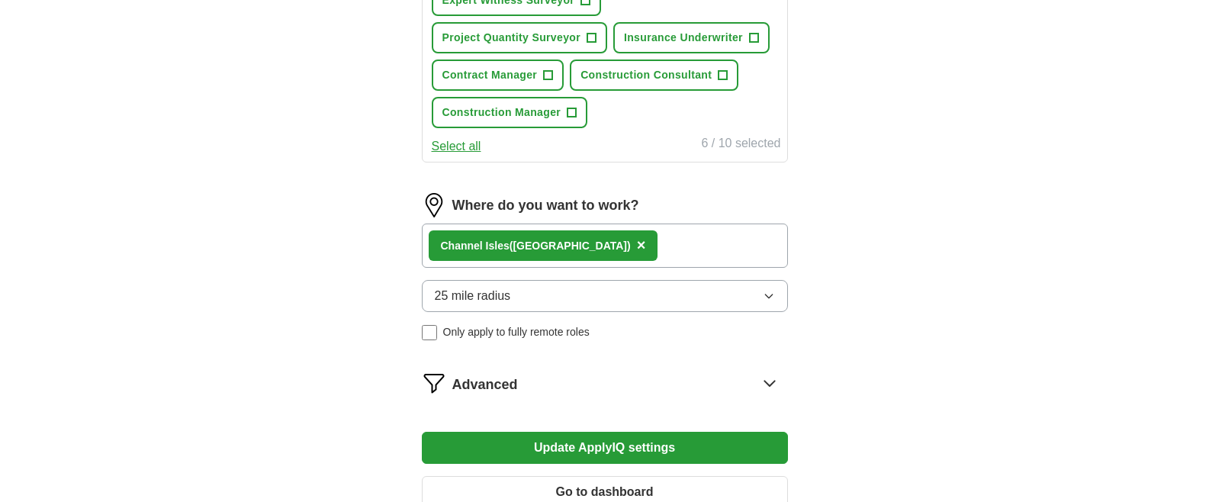
click at [599, 280] on button "25 mile radius" at bounding box center [605, 296] width 366 height 32
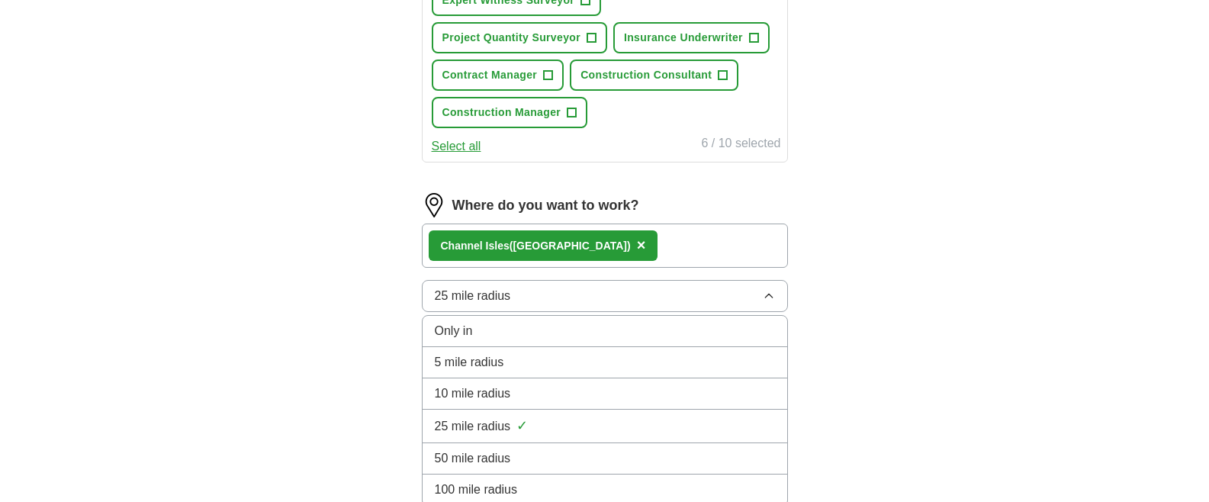
click at [596, 480] on div "100 mile radius" at bounding box center [605, 489] width 340 height 18
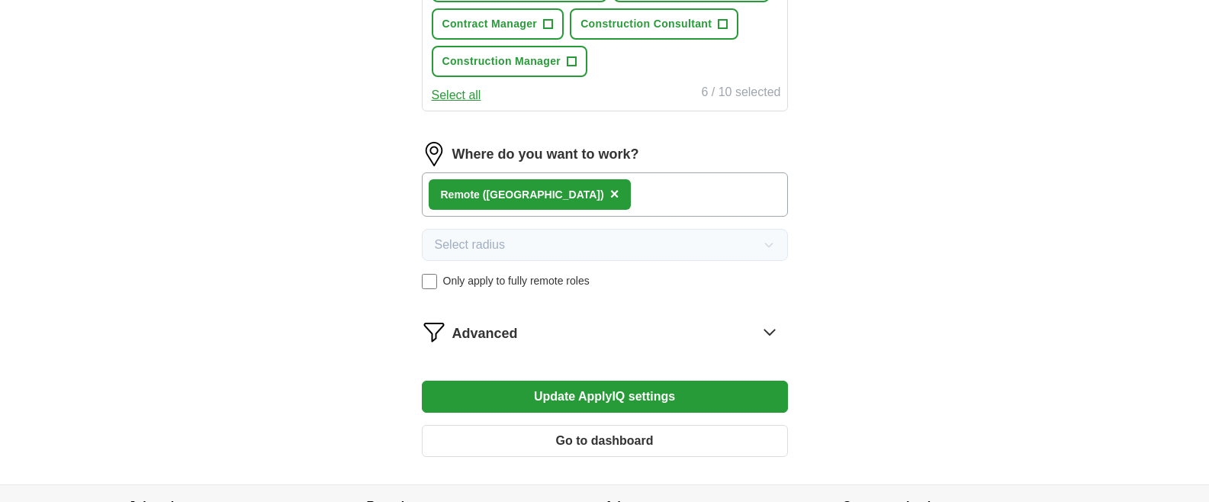
scroll to position [986, 0]
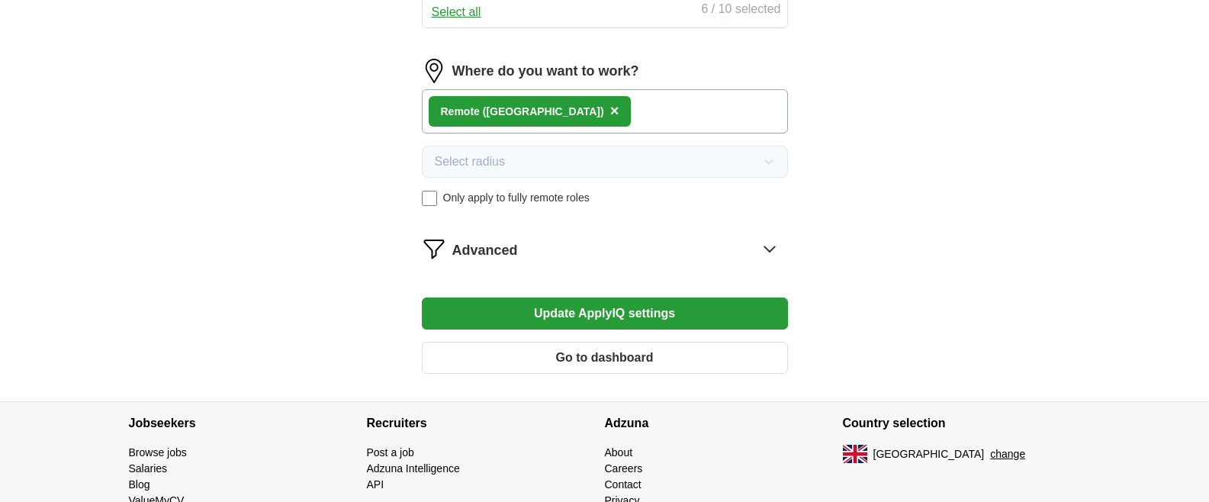
click at [605, 297] on button "Update ApplyIQ settings" at bounding box center [605, 313] width 366 height 32
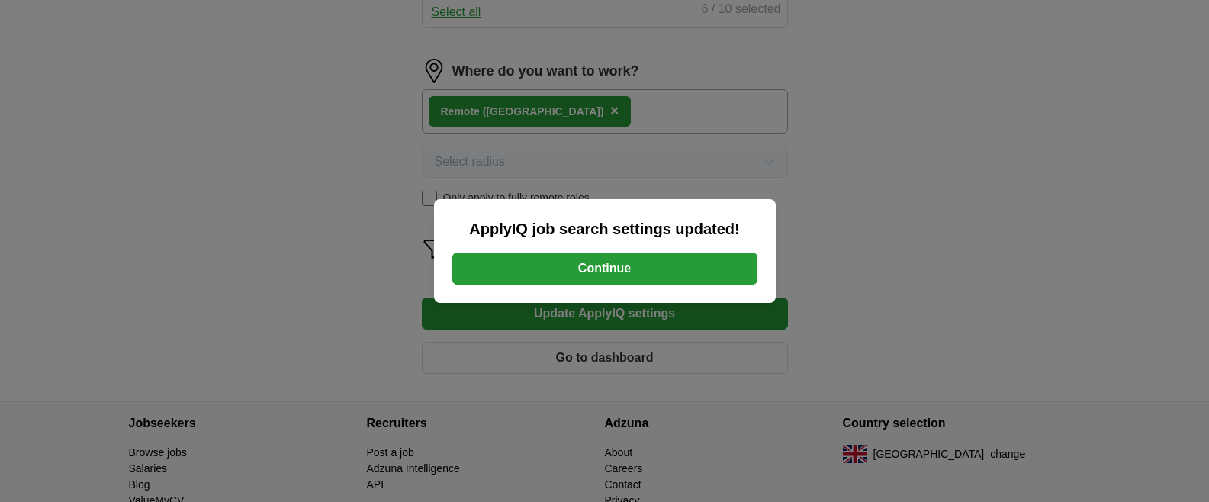
click at [673, 273] on button "Continue" at bounding box center [604, 268] width 305 height 32
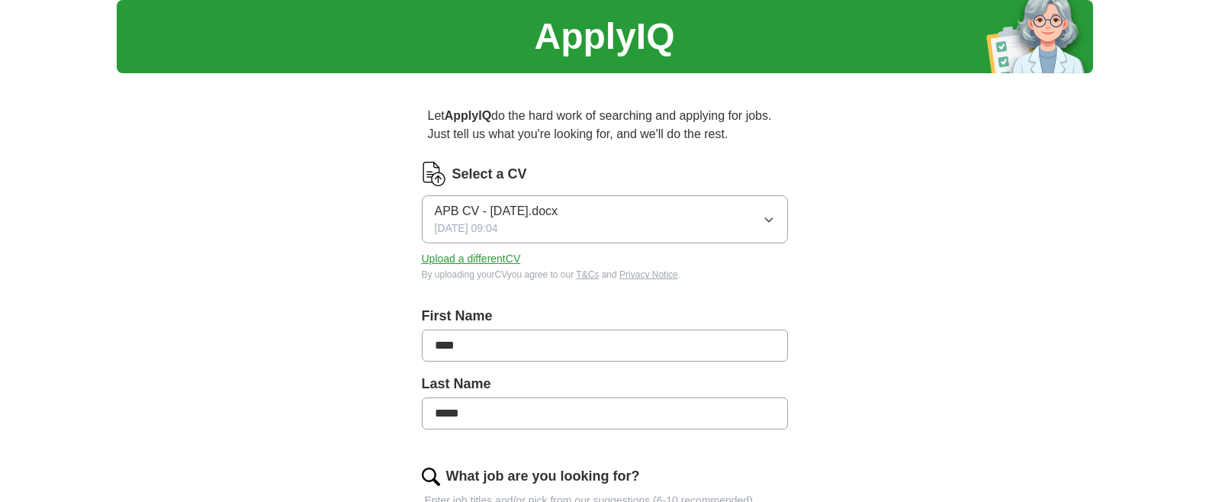
scroll to position [47, 0]
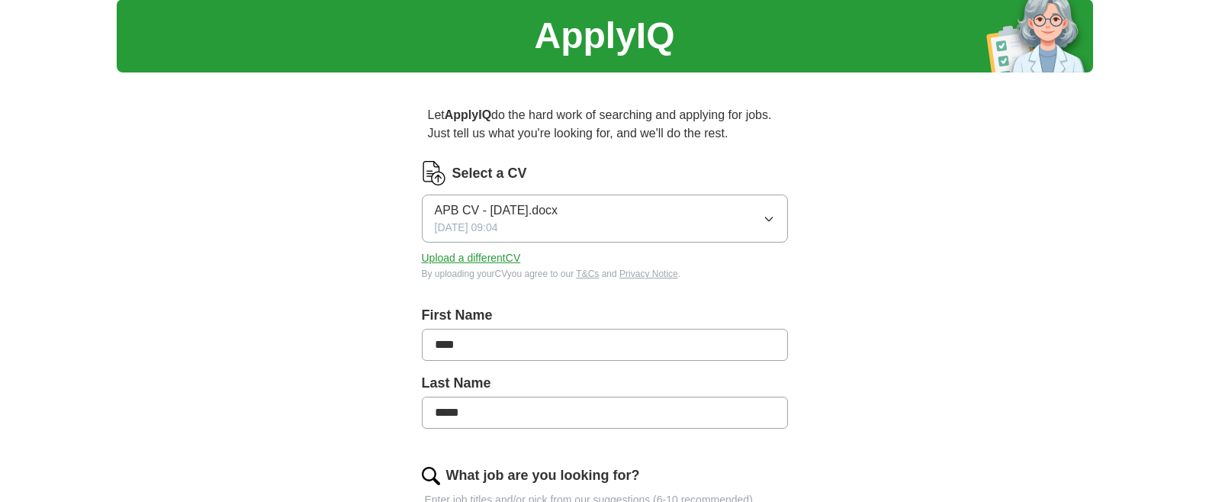
click at [499, 260] on button "Upload a different CV" at bounding box center [471, 258] width 99 height 16
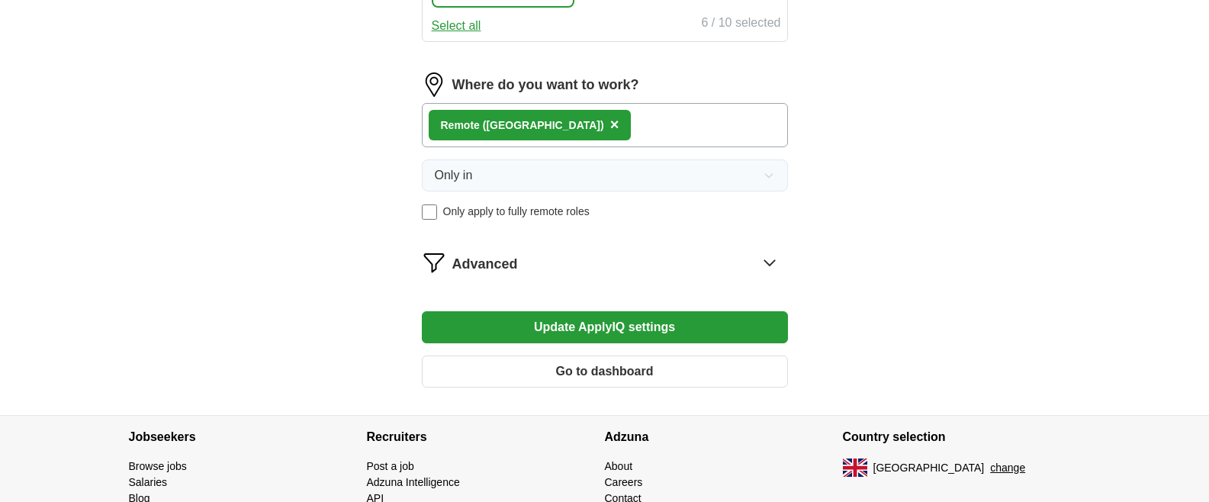
scroll to position [1018, 0]
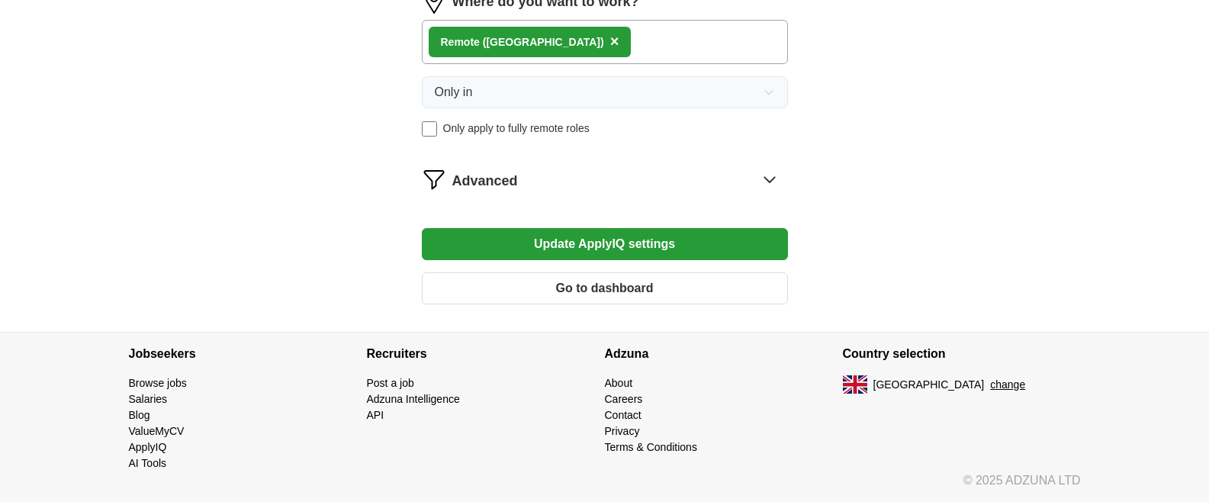
click at [642, 287] on button "Go to dashboard" at bounding box center [605, 288] width 366 height 32
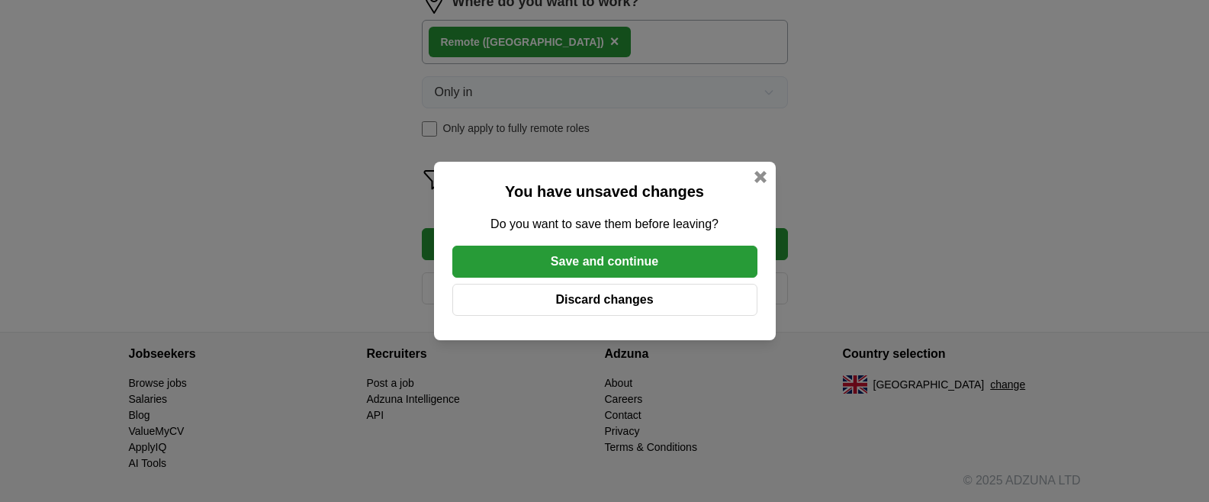
click at [676, 270] on button "Save and continue" at bounding box center [604, 262] width 305 height 32
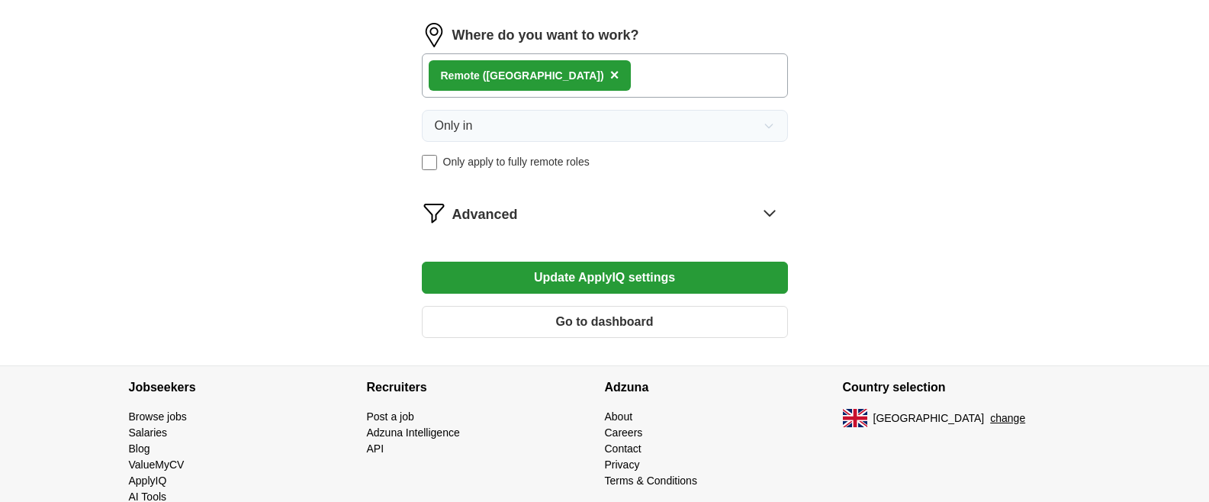
scroll to position [714, 0]
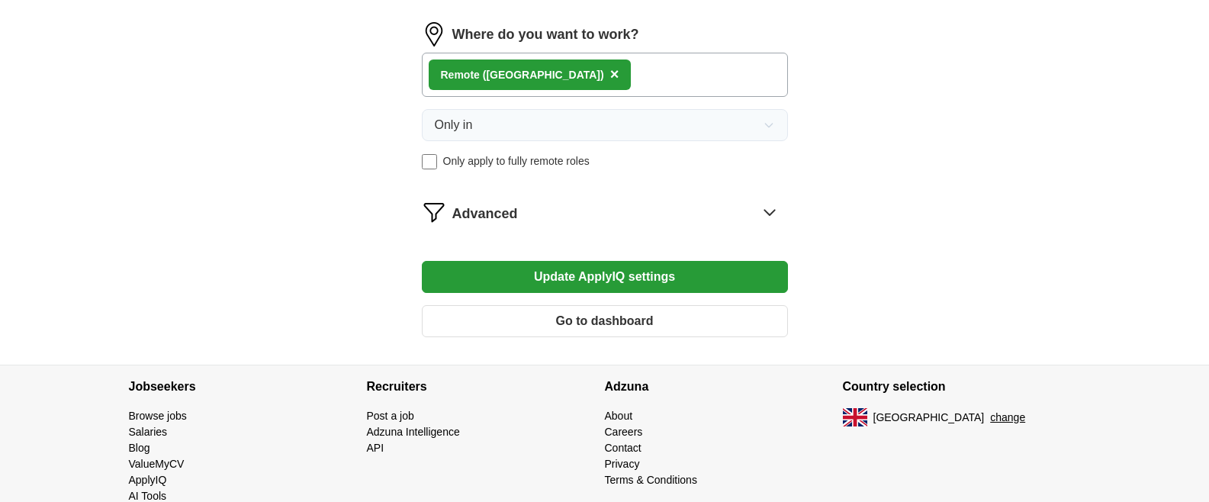
click at [460, 210] on span "Advanced" at bounding box center [485, 214] width 66 height 21
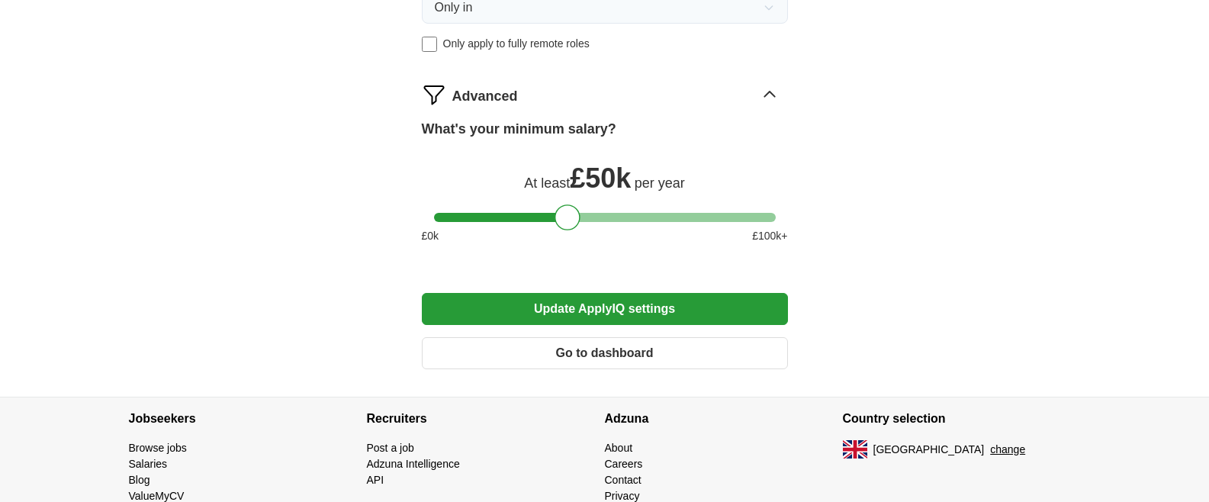
scroll to position [1242, 0]
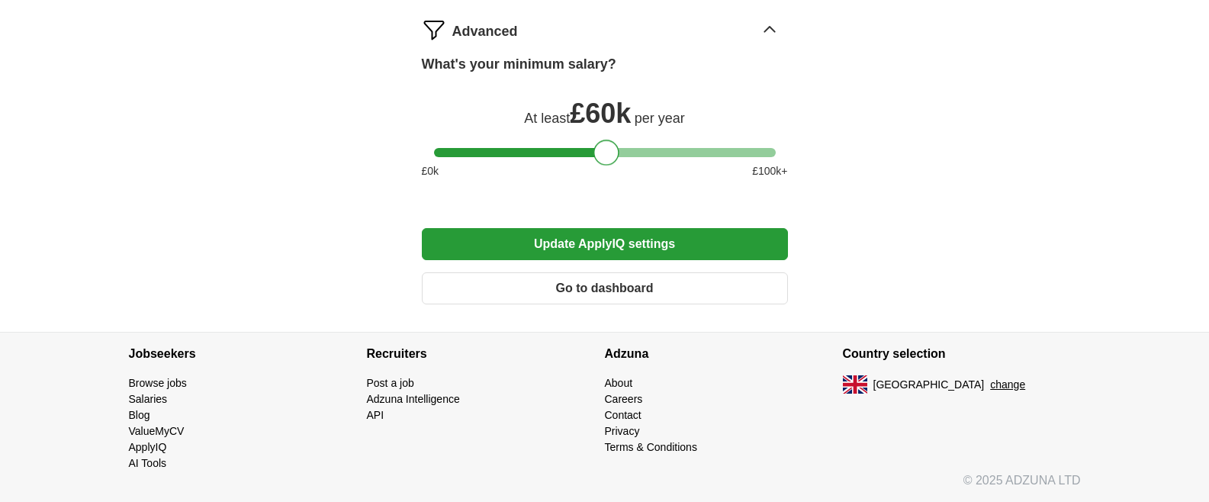
drag, startPoint x: 575, startPoint y: 148, endPoint x: 615, endPoint y: 141, distance: 41.0
click at [615, 141] on div "What's your minimum salary? At least £ 60k per year £ 0 k £ 100 k+" at bounding box center [605, 122] width 366 height 137
click at [579, 243] on button "Update ApplyIQ settings" at bounding box center [605, 244] width 366 height 32
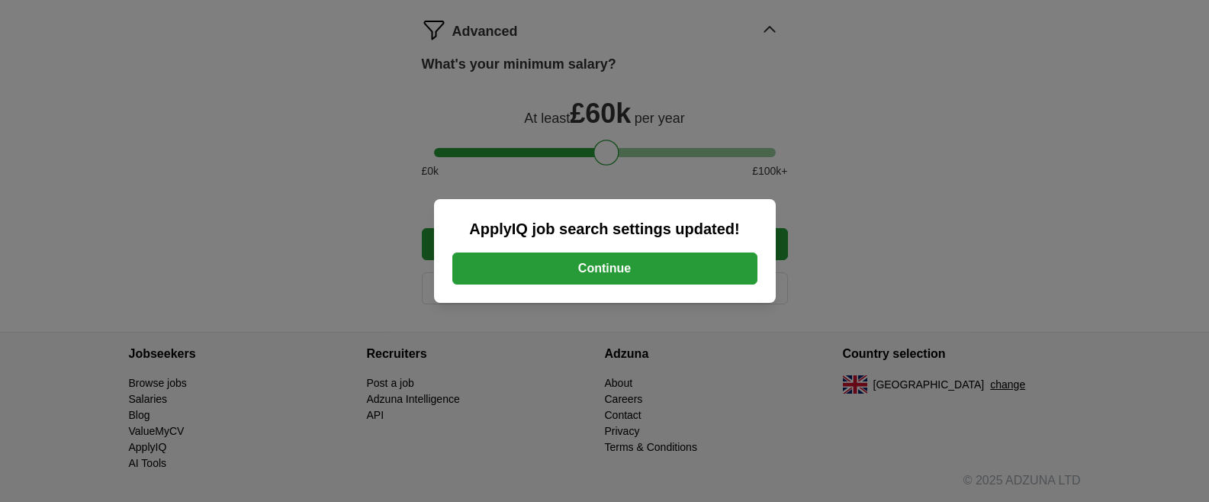
click at [650, 271] on button "Continue" at bounding box center [604, 268] width 305 height 32
